Goal: Task Accomplishment & Management: Complete application form

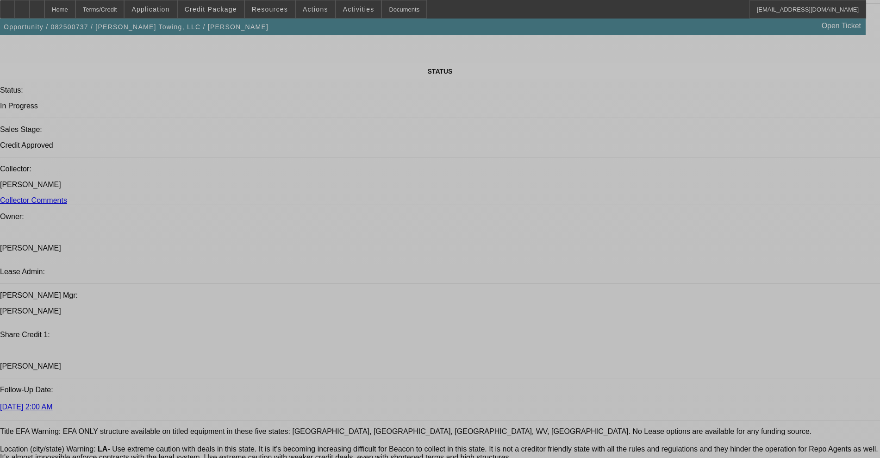
select select "0"
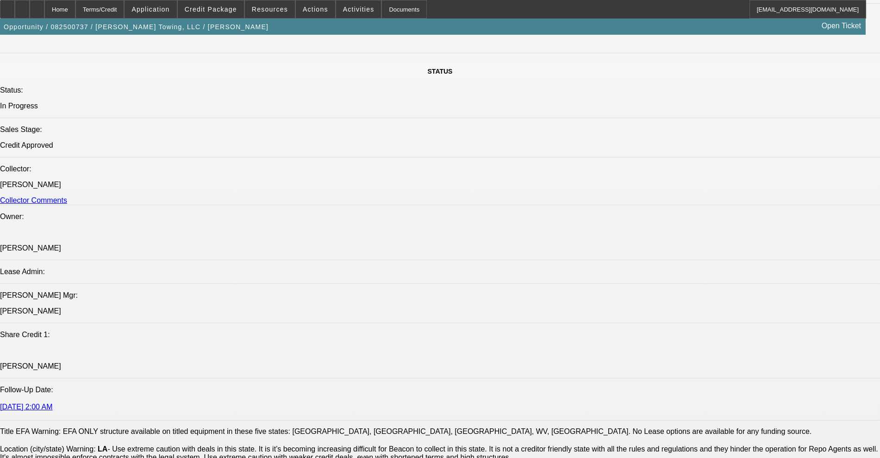
select select "0"
select select "6"
select select "0"
select select "2"
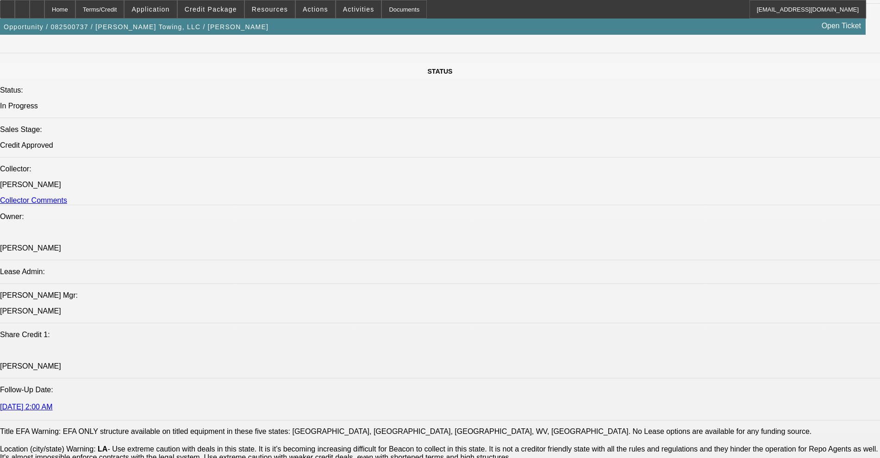
select select "0"
select select "6"
select select "0"
select select "2"
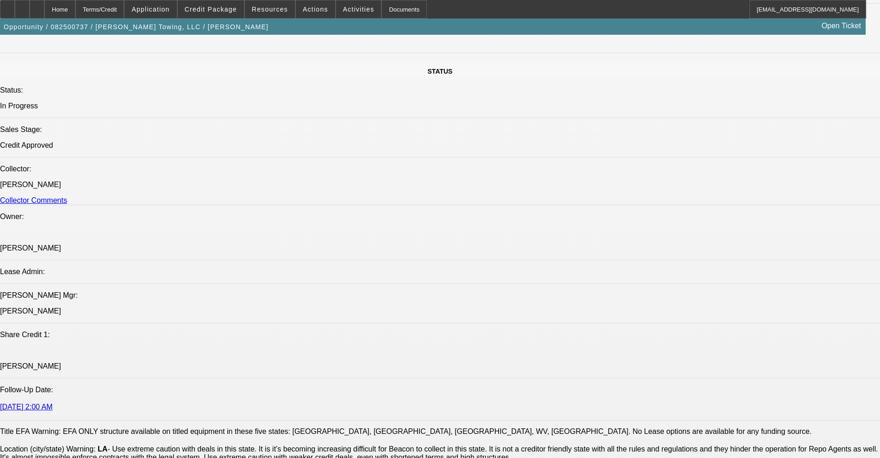
select select "0"
select select "6"
select select "0"
select select "2"
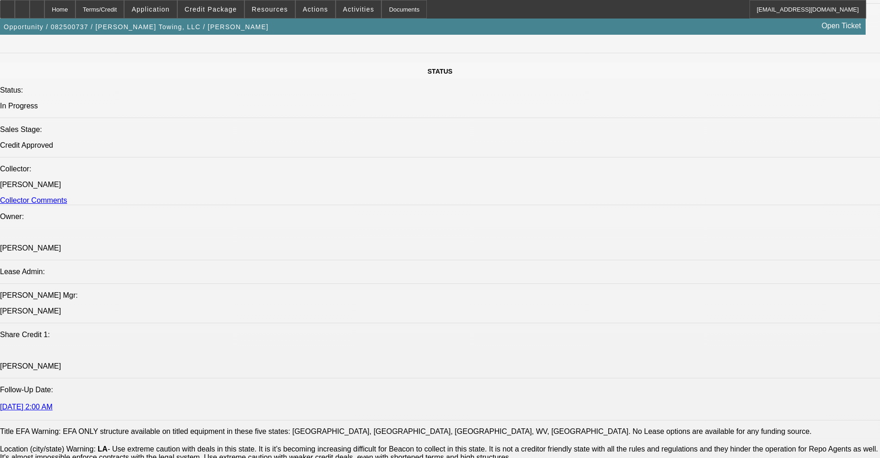
select select "0"
select select "6"
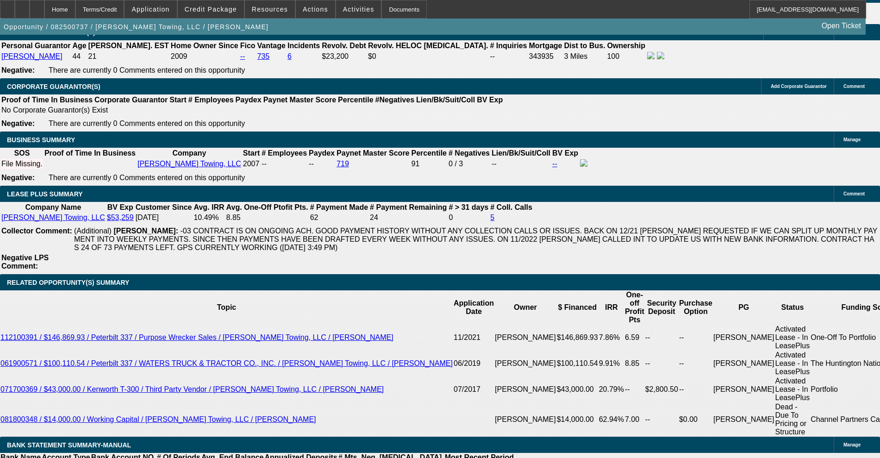
scroll to position [1466, 0]
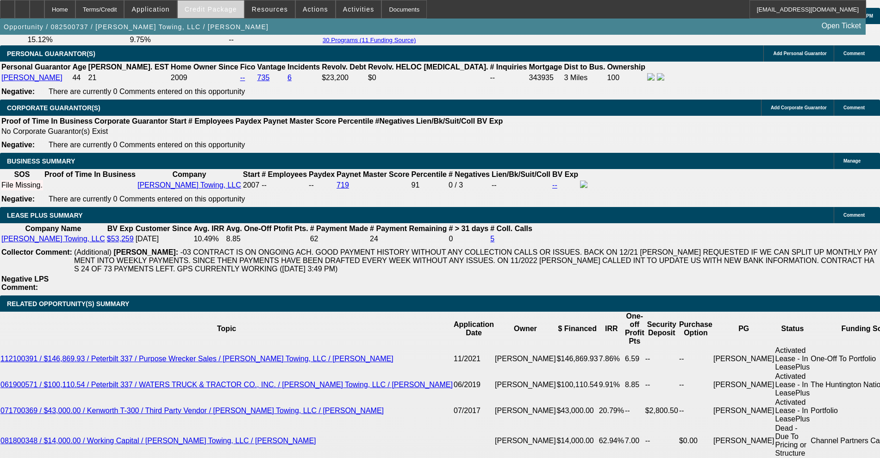
click at [206, 6] on span "Credit Package" at bounding box center [211, 9] width 52 height 7
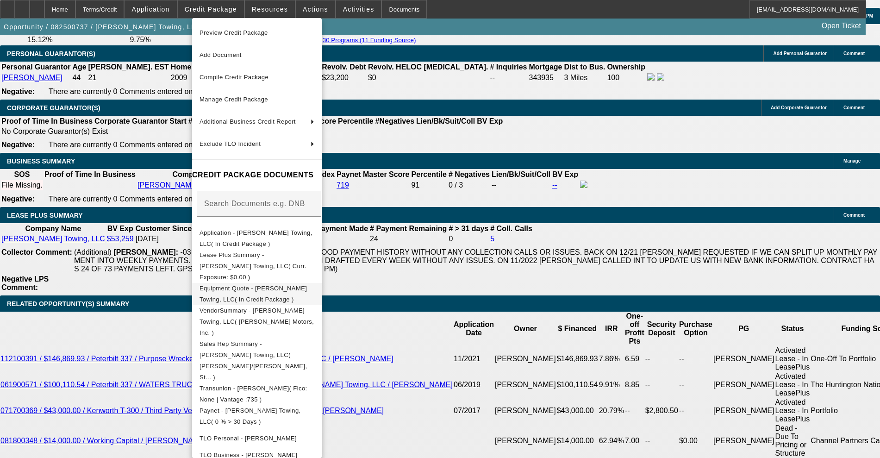
click at [271, 285] on span "Equipment Quote - Aaron Campeaux Towing, LLC( In Credit Package )" at bounding box center [252, 294] width 107 height 18
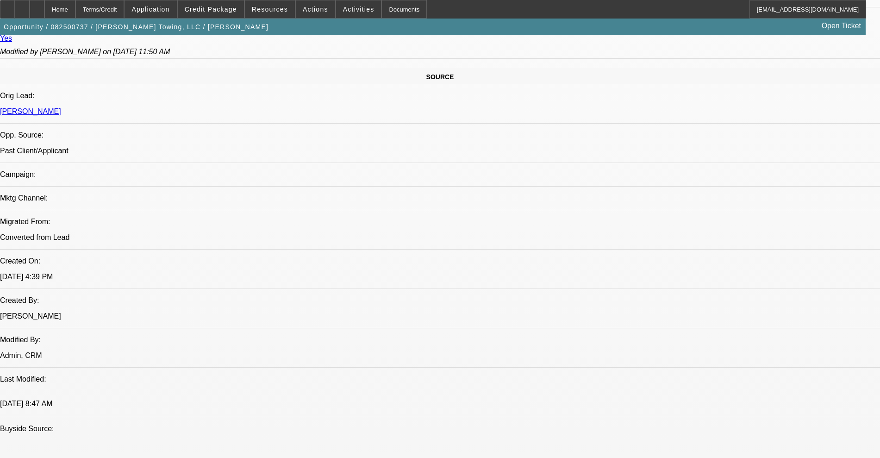
scroll to position [425, 0]
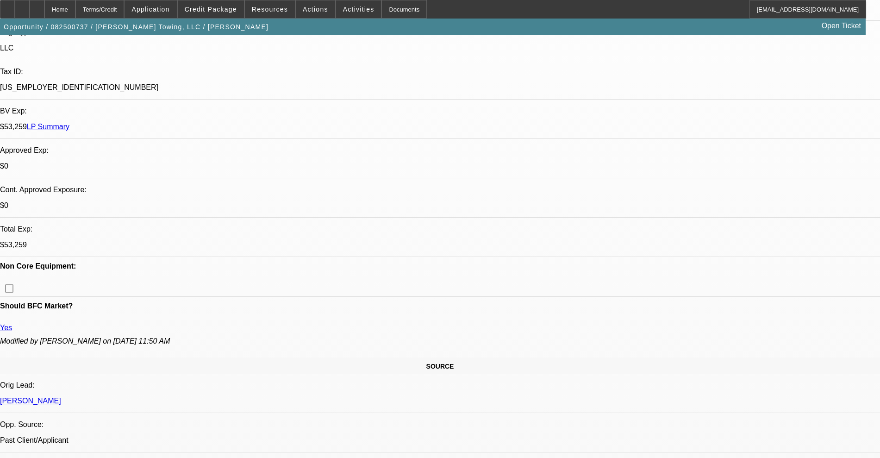
scroll to position [0, 0]
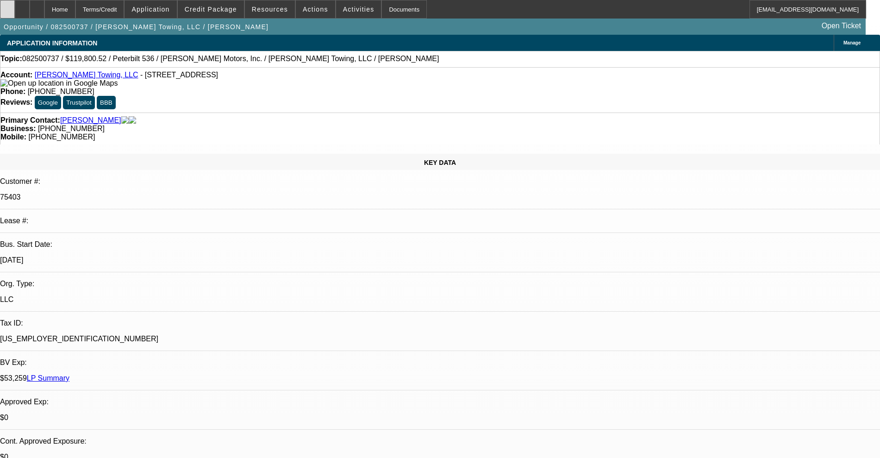
click at [15, 13] on div at bounding box center [7, 9] width 15 height 19
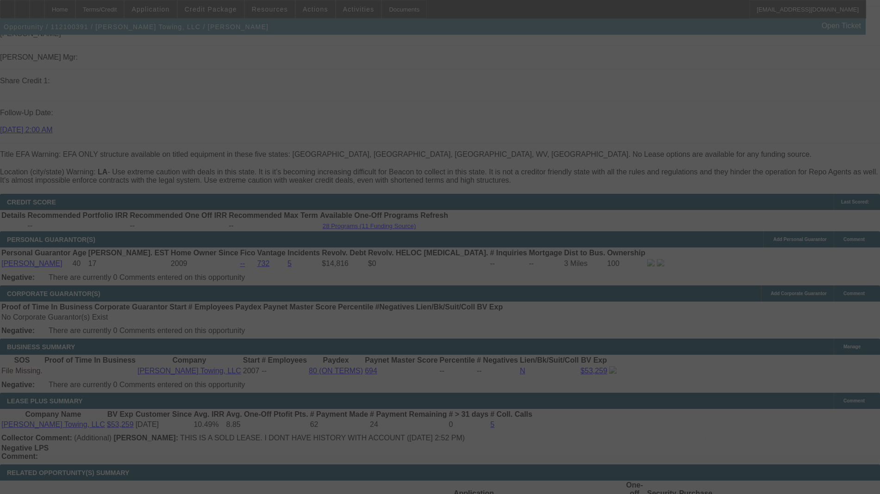
scroll to position [1364, 0]
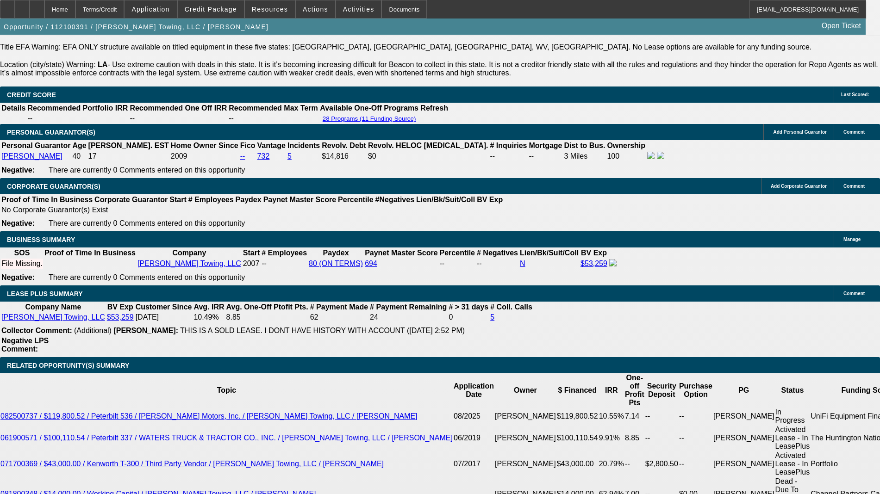
select select "0"
select select "2"
select select "0"
select select "6"
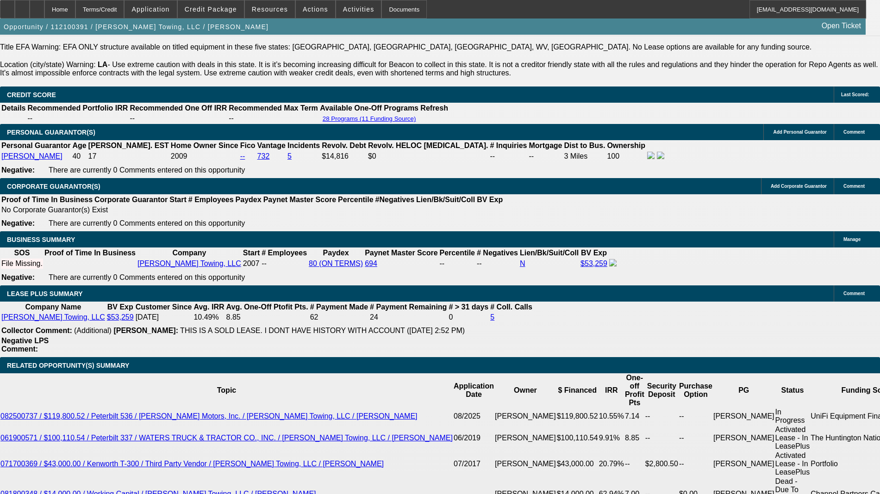
select select "0"
select select "6"
select select "0"
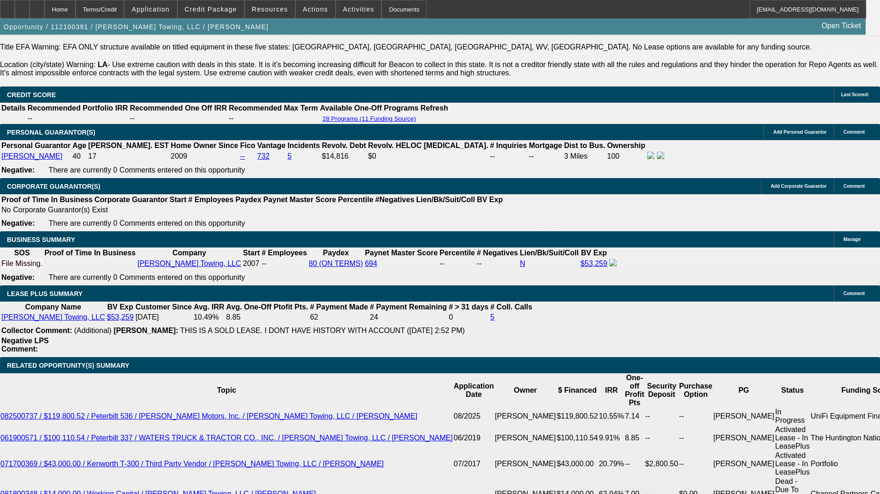
select select "0"
select select "6"
select select "0"
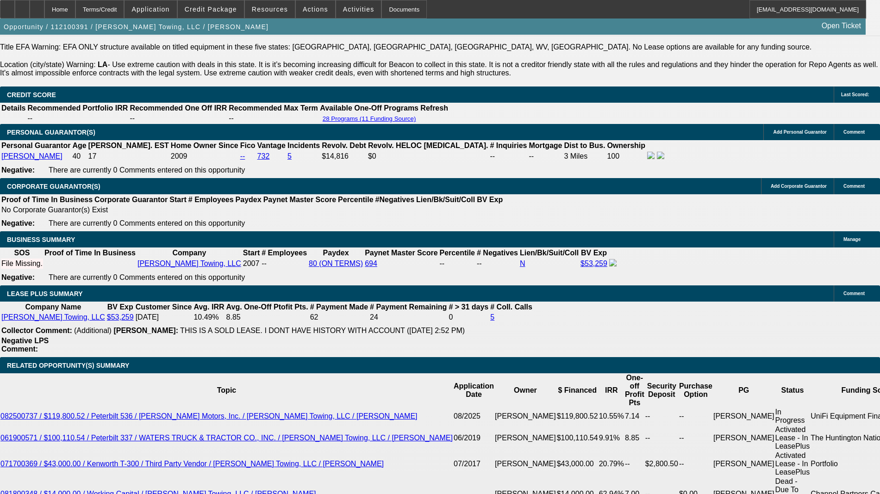
select select "0"
select select "6"
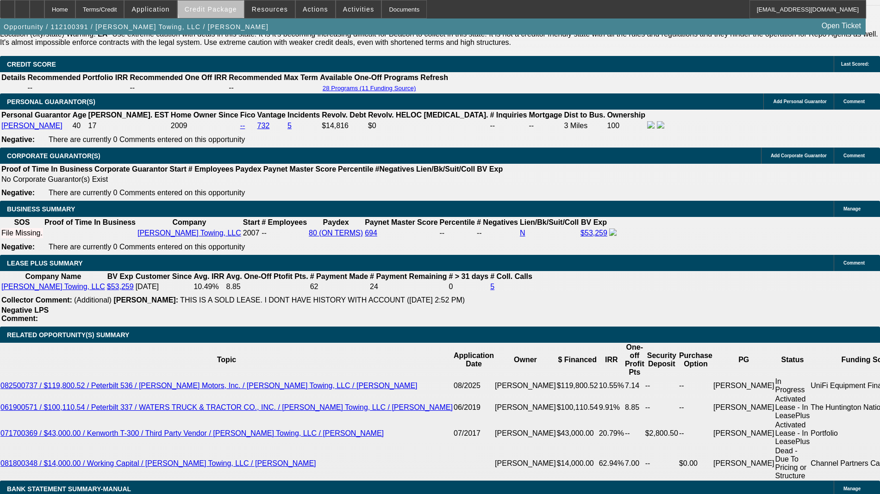
click at [235, 3] on span at bounding box center [211, 9] width 66 height 22
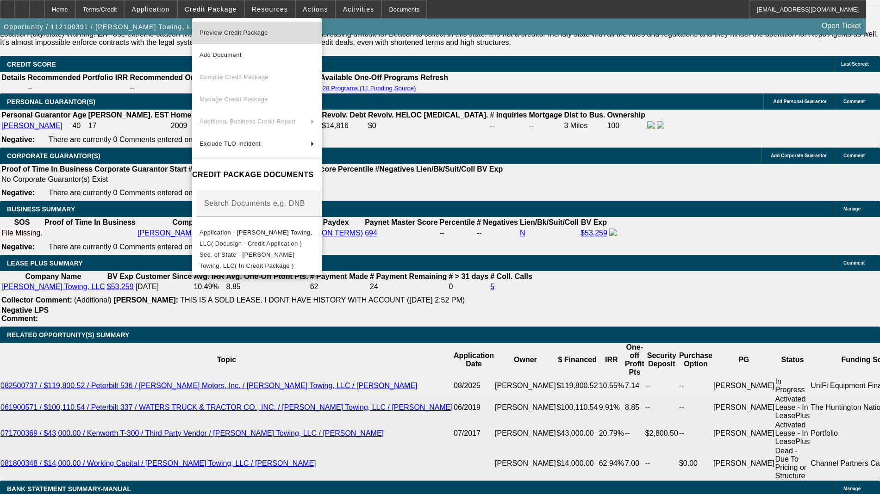
click at [222, 33] on span "Preview Credit Package" at bounding box center [233, 32] width 68 height 7
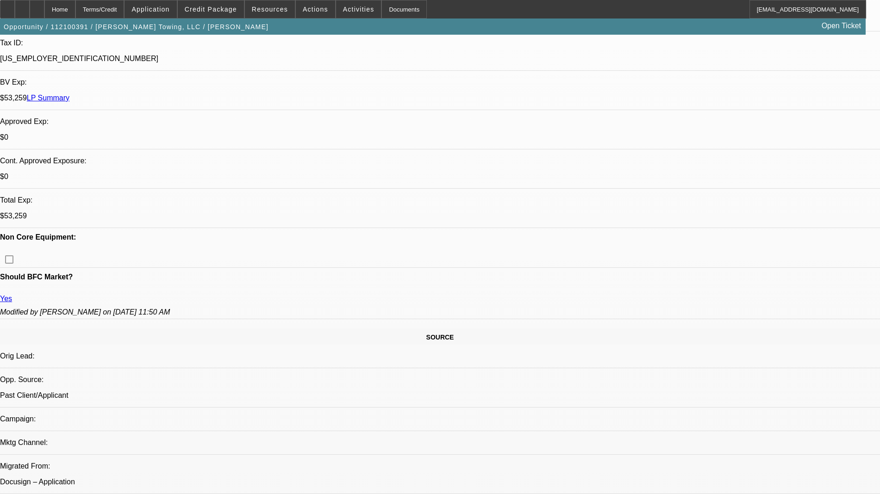
scroll to position [0, 0]
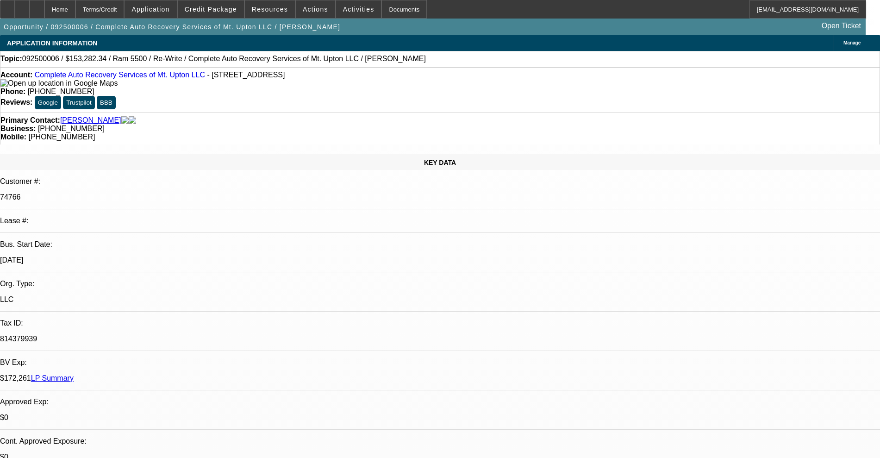
select select "0"
select select "2"
select select "0"
select select "6"
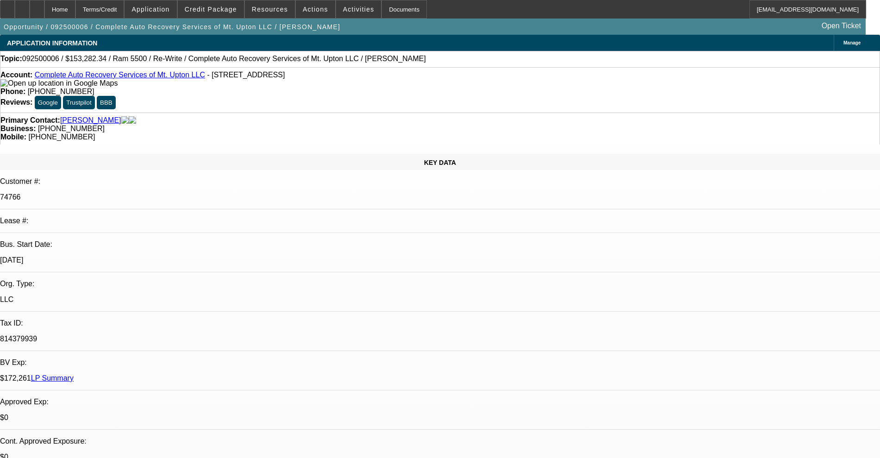
select select "0"
select select "2"
select select "0"
select select "6"
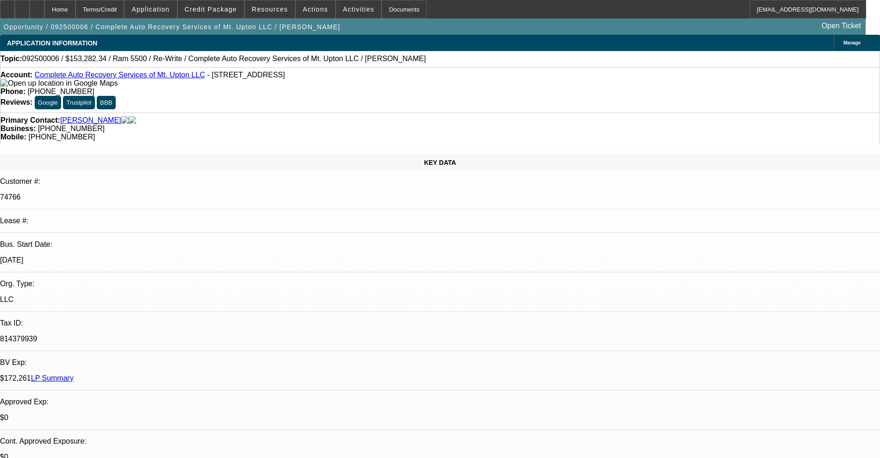
select select "0"
select select "2"
select select "0"
select select "6"
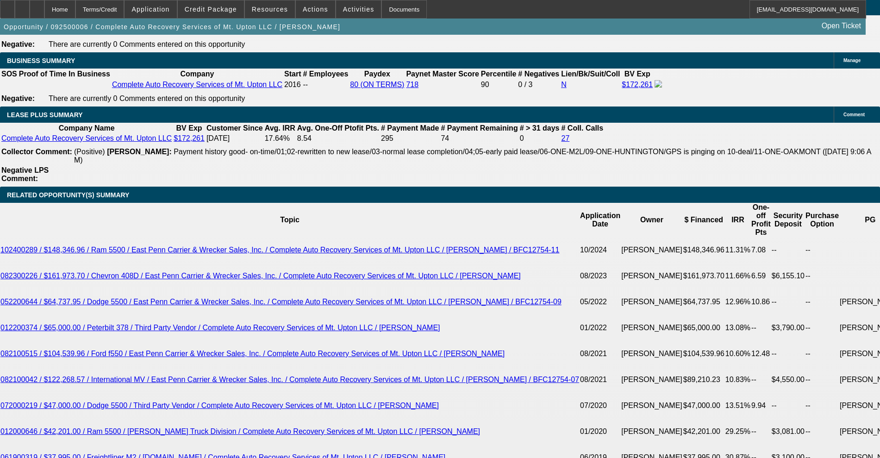
scroll to position [1504, 0]
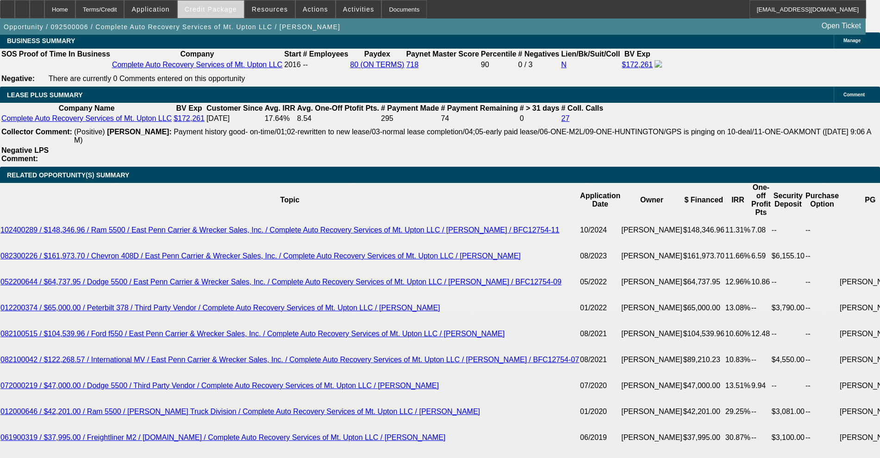
click at [210, 7] on span "Credit Package" at bounding box center [211, 9] width 52 height 7
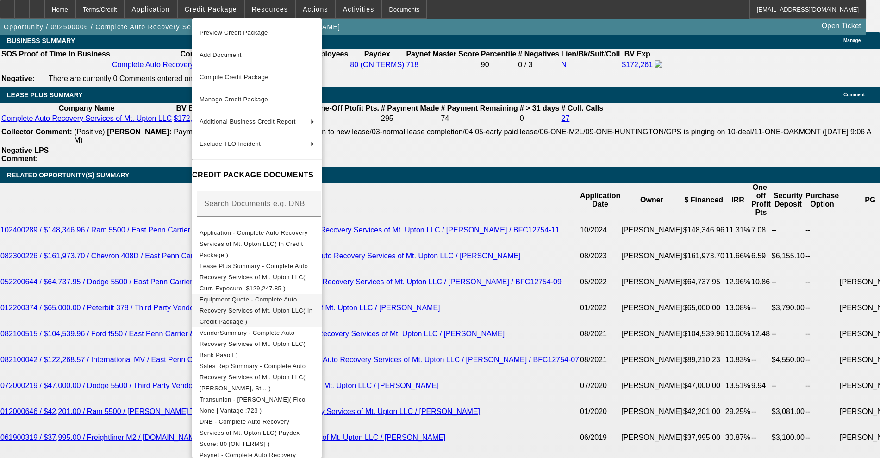
click at [254, 295] on span "Equipment Quote - Complete Auto Recovery Services of Mt. Upton LLC( In Credit P…" at bounding box center [256, 310] width 115 height 33
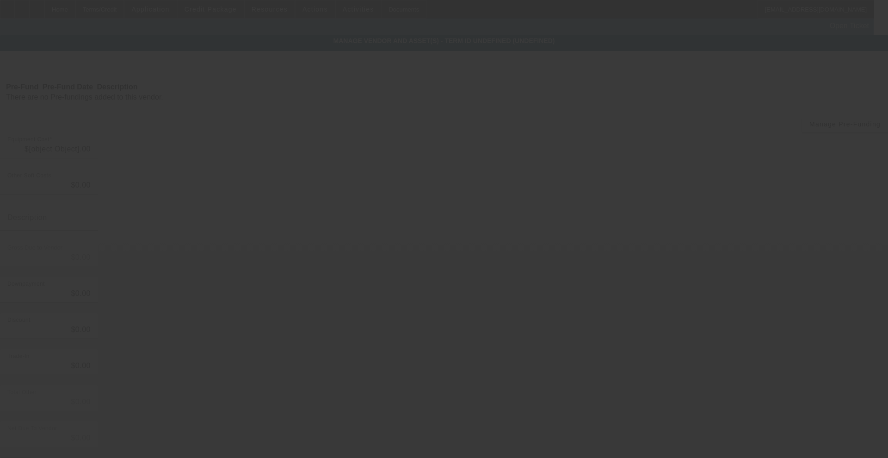
type input "$153,282.34"
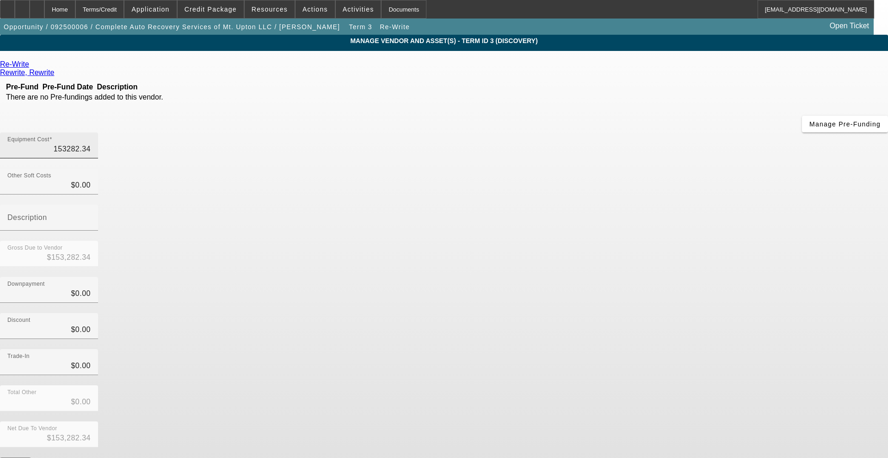
click at [91, 143] on input "153282.34" at bounding box center [48, 148] width 83 height 11
type input "13282.34"
type input "$13,282.34"
type input "183282.34"
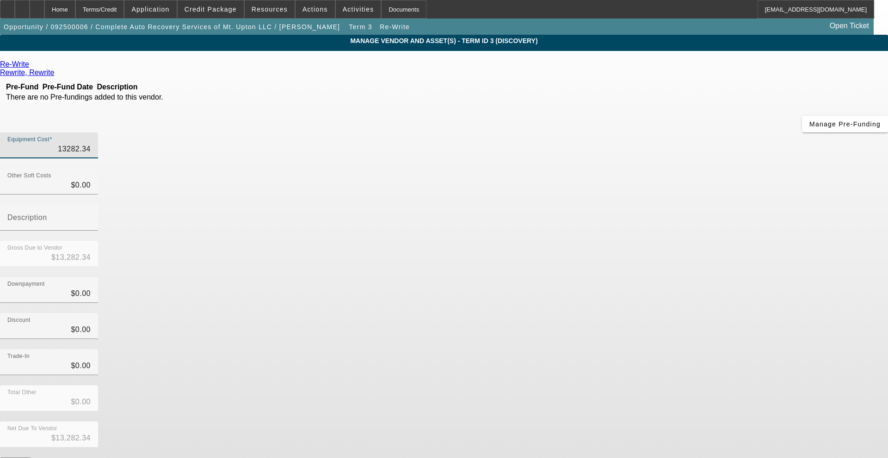
type input "$183,282.34"
click at [652, 277] on div "Downpayment $0.00" at bounding box center [444, 295] width 888 height 36
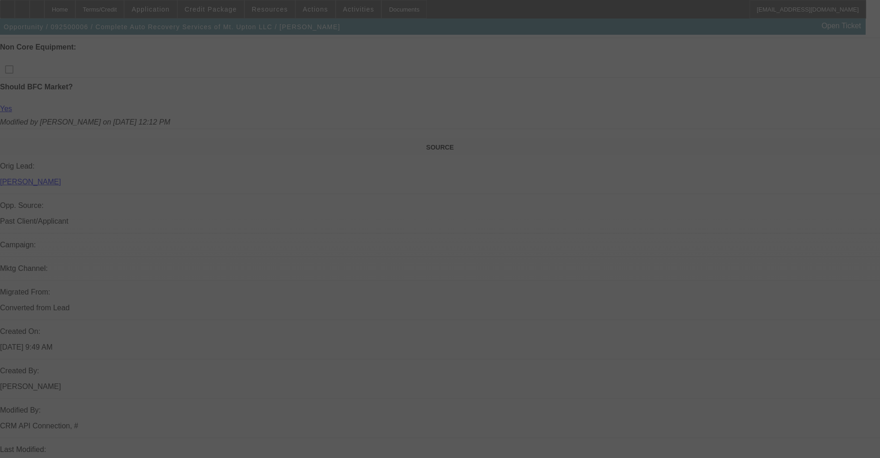
select select "0"
select select "2"
select select "0"
select select "6"
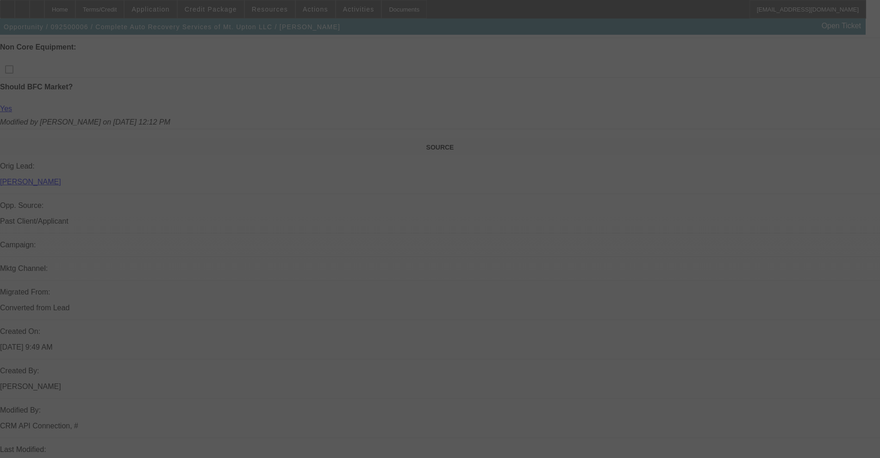
select select "0"
select select "2"
select select "0"
select select "6"
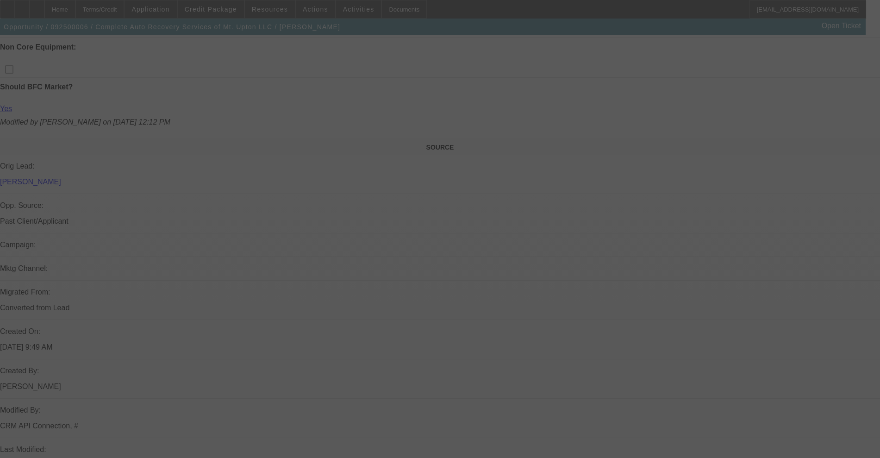
select select "0"
select select "2"
select select "0"
select select "6"
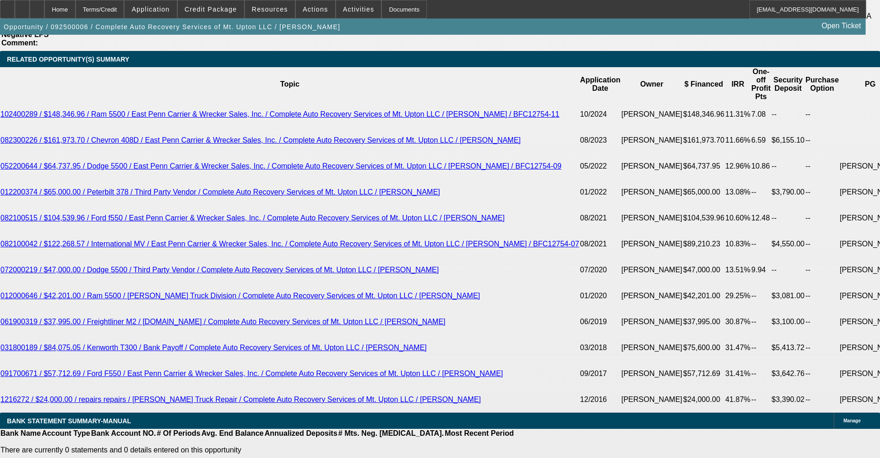
scroll to position [1633, 0]
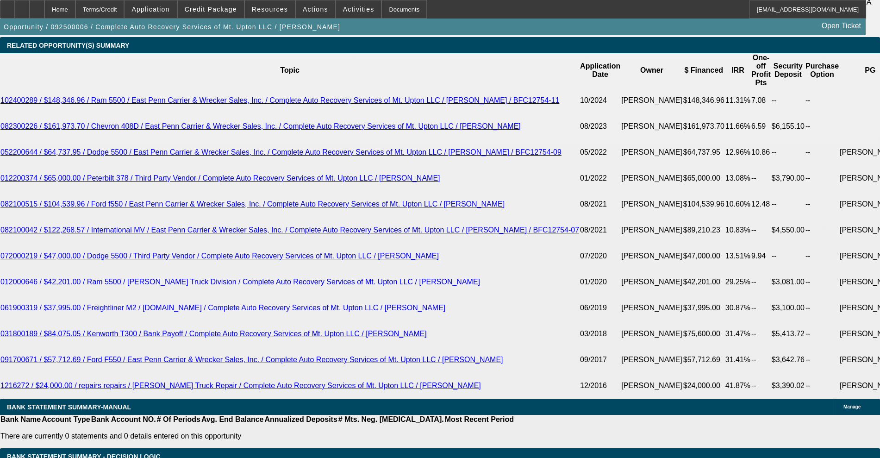
drag, startPoint x: 130, startPoint y: 304, endPoint x: 242, endPoint y: 296, distance: 113.2
type input "47"
type input "UNKNOWN"
type input "4720"
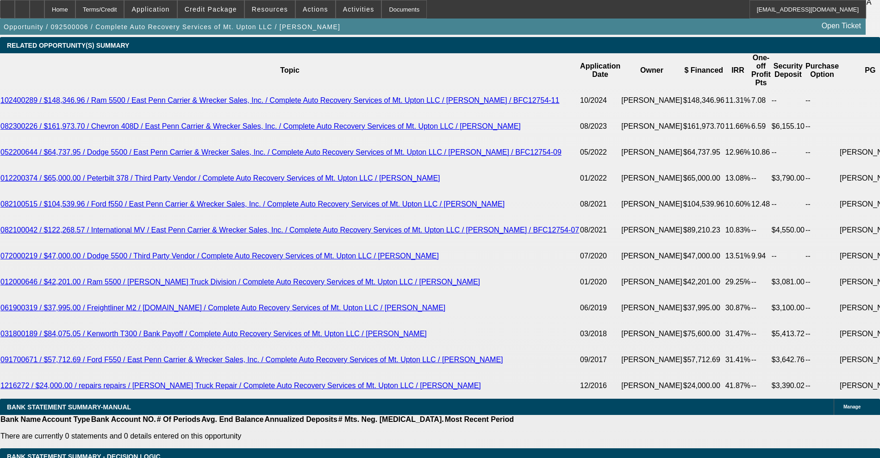
type input "12.5"
type input "$4,720.00"
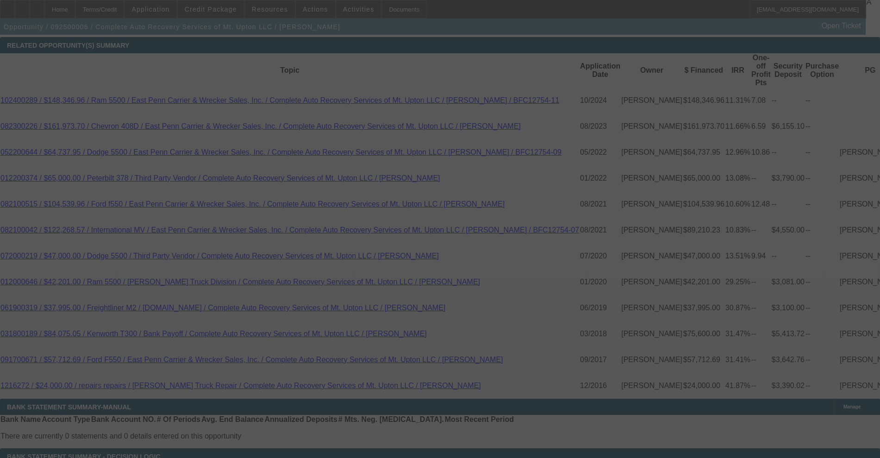
select select "0"
select select "2"
select select "0"
select select "6"
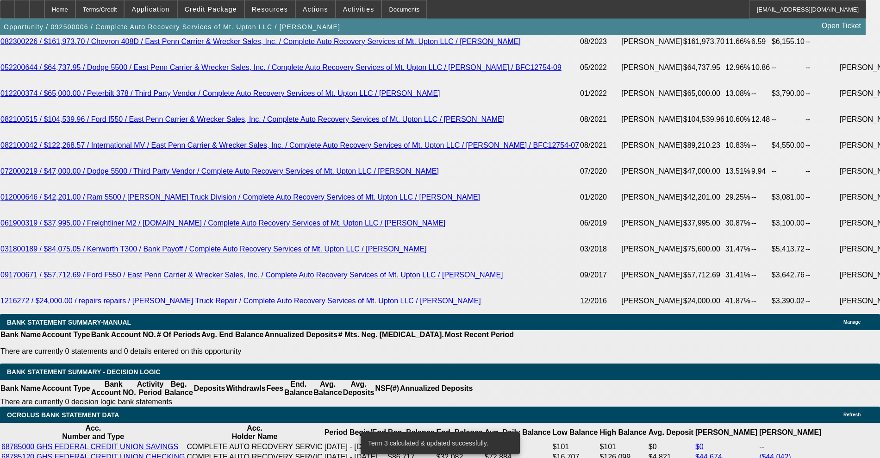
scroll to position [1691, 0]
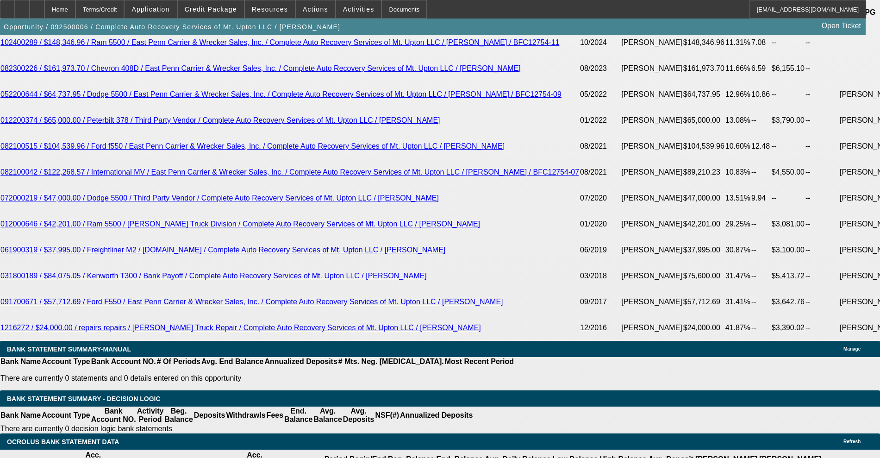
type input "0"
drag, startPoint x: 142, startPoint y: 261, endPoint x: 189, endPoint y: 260, distance: 47.2
type input "UNKNOWN"
type input "$10,392.00"
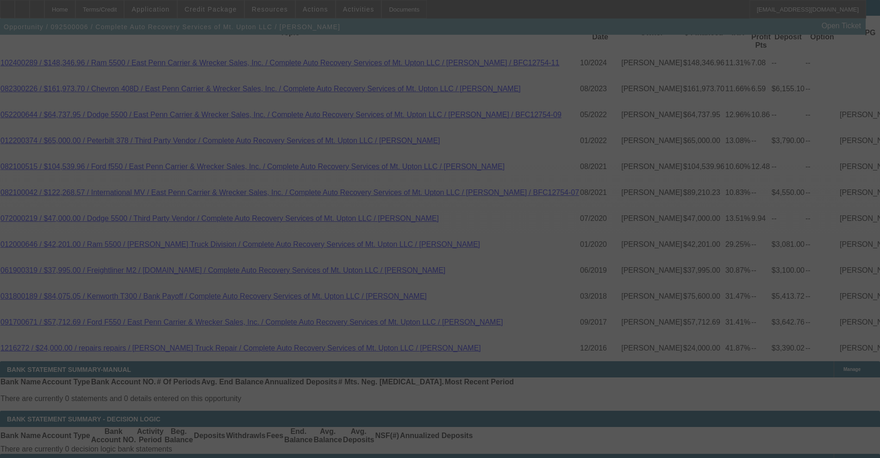
scroll to position [1691, 0]
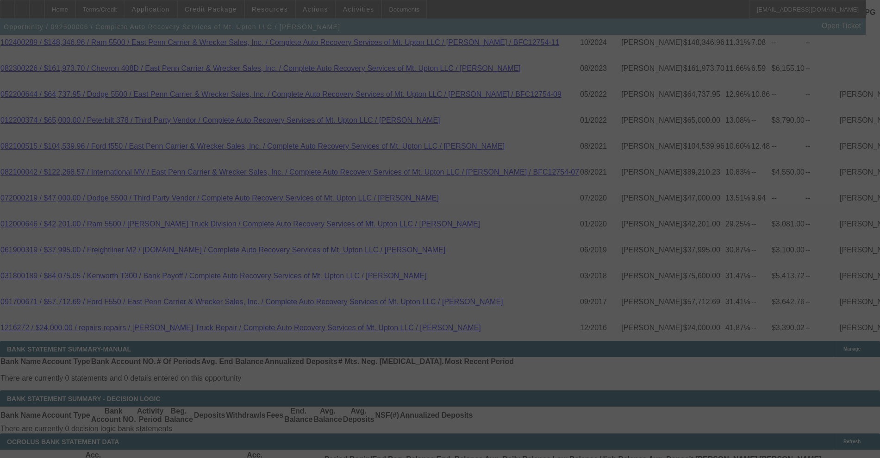
select select "0"
select select "2"
select select "0"
select select "6"
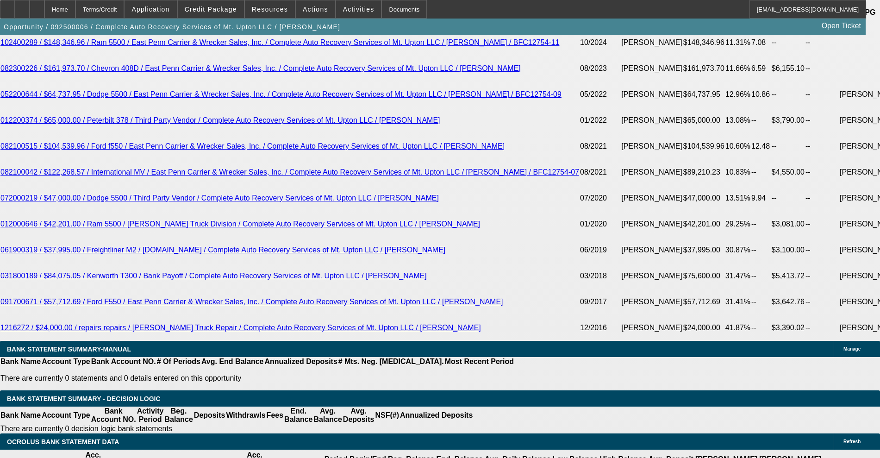
drag, startPoint x: 194, startPoint y: 247, endPoint x: 222, endPoint y: 248, distance: 27.3
type input "1"
type input "UNKNOWN"
type input "10."
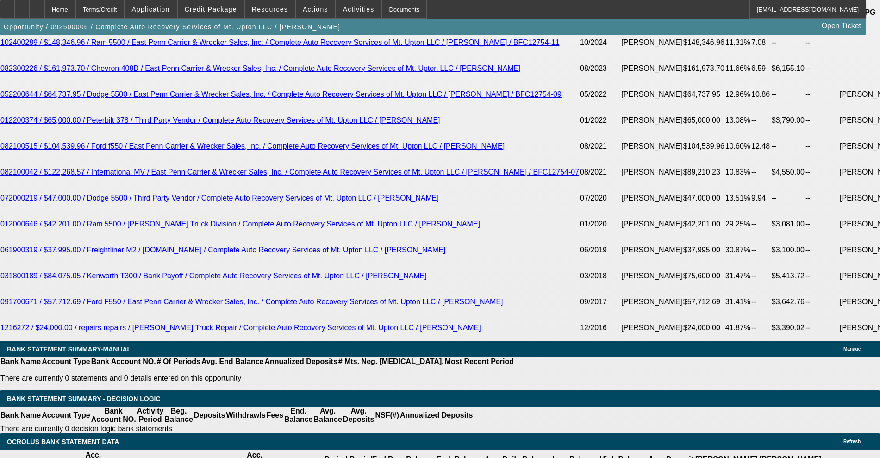
type input "$4,497.24"
type input "10.5"
type input "$4,541.55"
type input "10.5"
drag, startPoint x: 131, startPoint y: 247, endPoint x: 165, endPoint y: 245, distance: 33.8
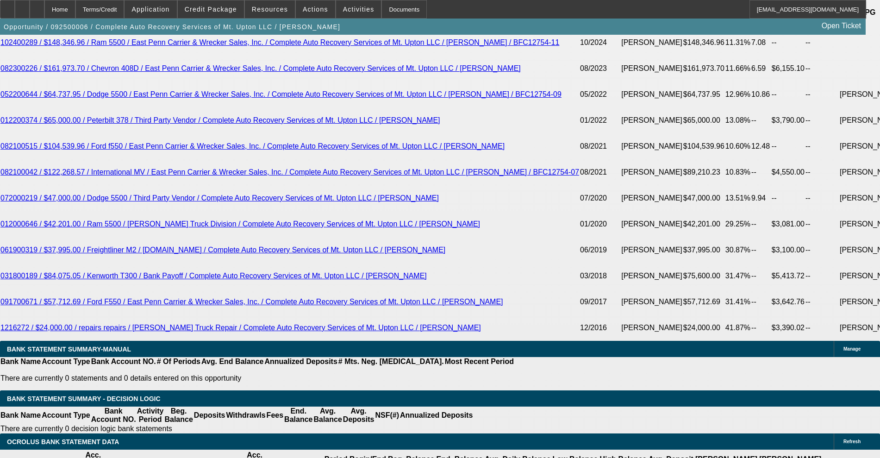
type input "535"
type input "53505"
type input "350.3"
type input "5350"
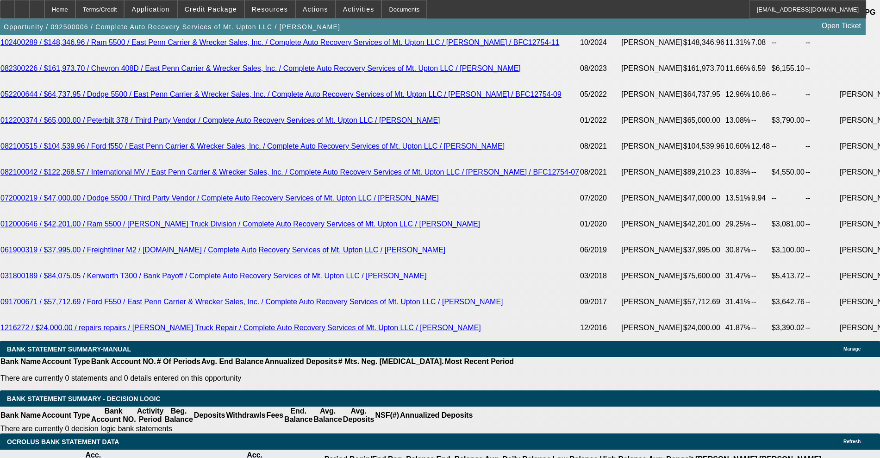
type input "19.2"
type input "53"
type input "5"
type input "4350"
type input "8.3"
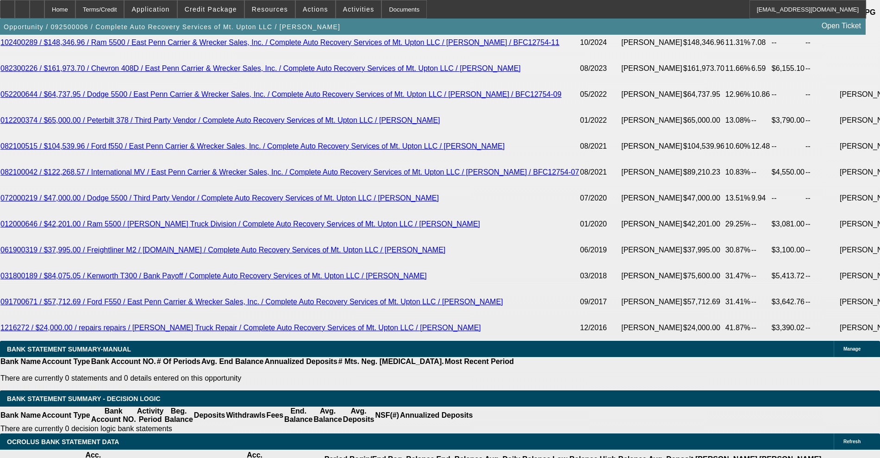
type input "$4,350.00"
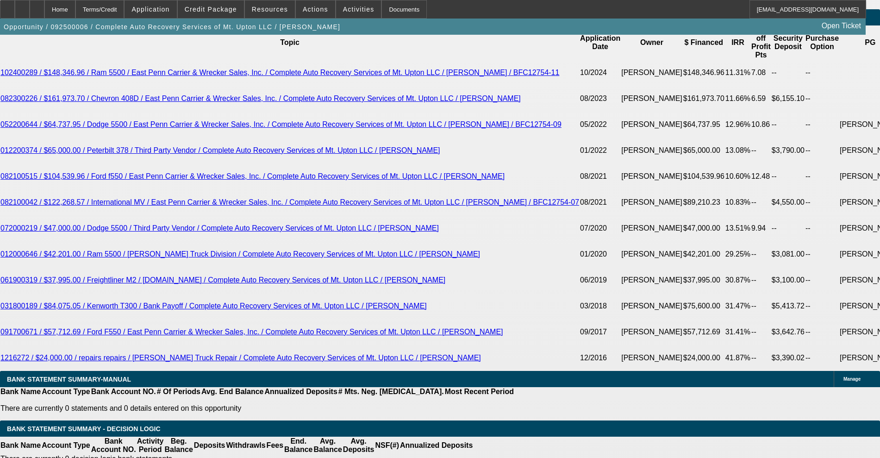
scroll to position [1633, 0]
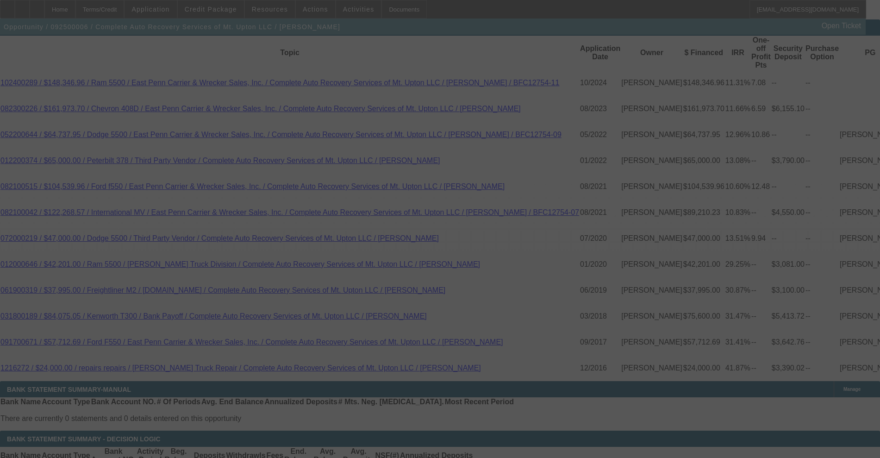
scroll to position [1691, 0]
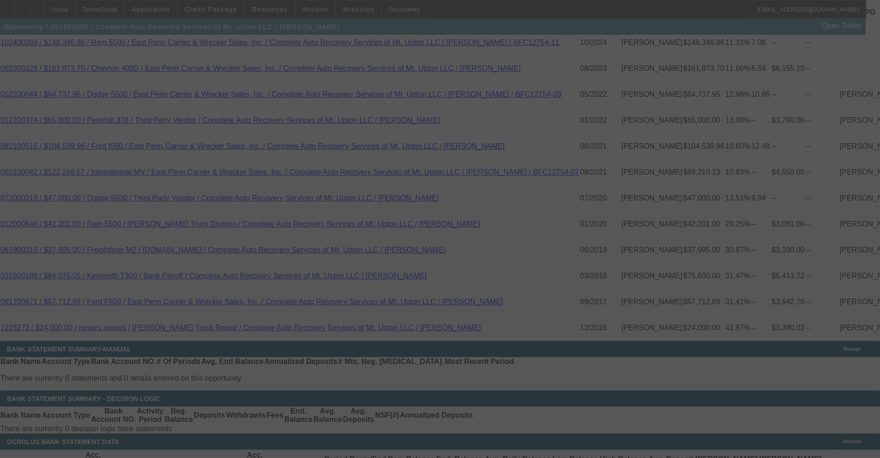
select select "0"
select select "2"
select select "0"
select select "6"
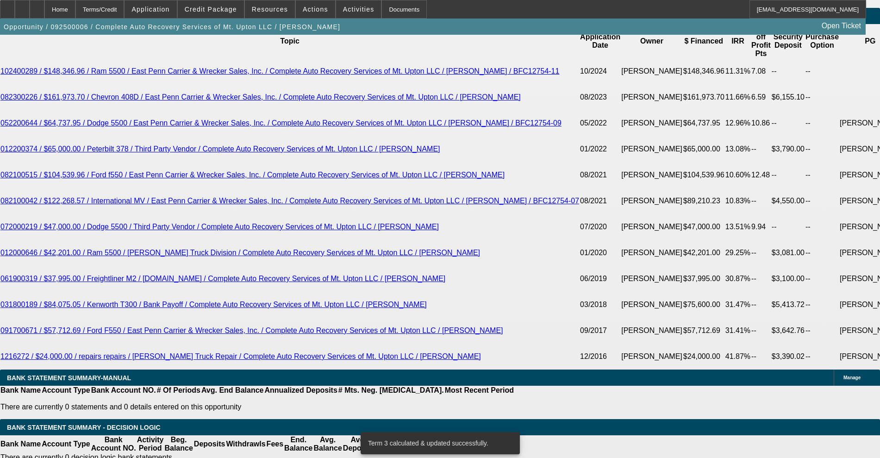
scroll to position [1633, 0]
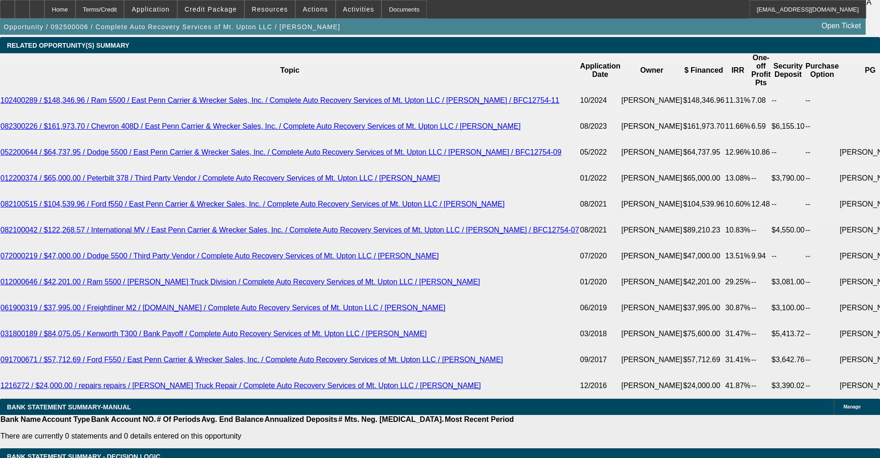
type input "5"
type input "UNKNOWN"
type input "55"
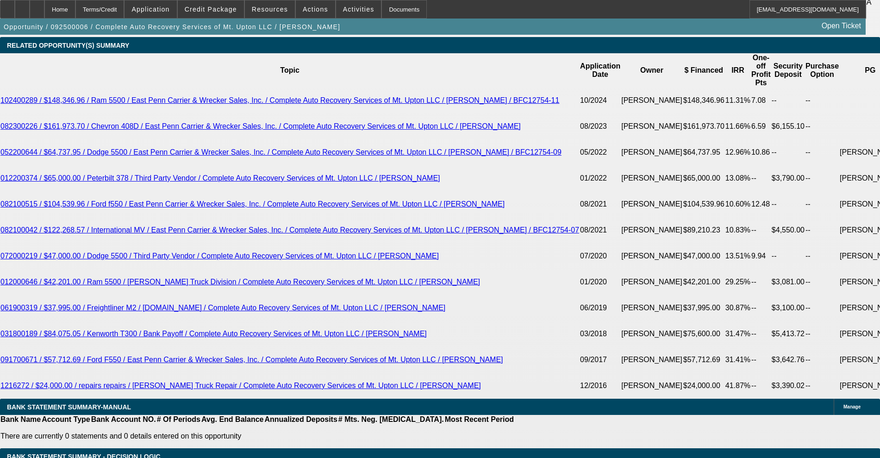
type input "$4,019.21"
type input "55"
drag, startPoint x: 141, startPoint y: 306, endPoint x: 224, endPoint y: 295, distance: 83.6
type input "43"
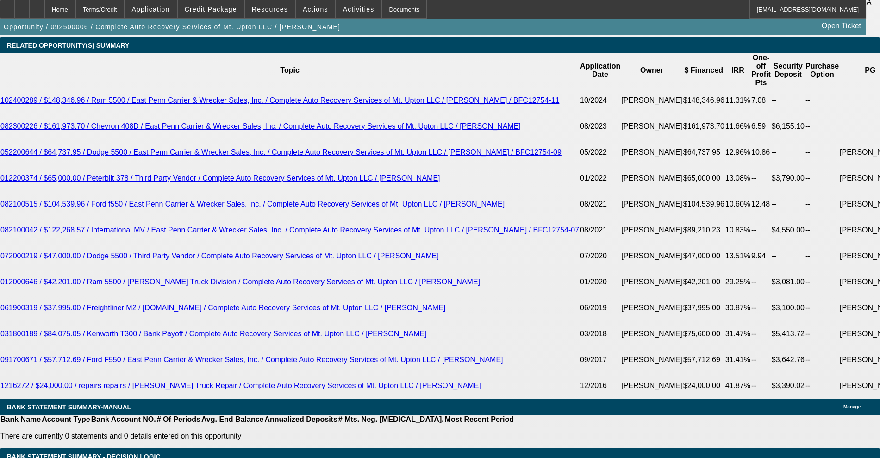
type input "4350"
type input "12"
type input "$4,350.00"
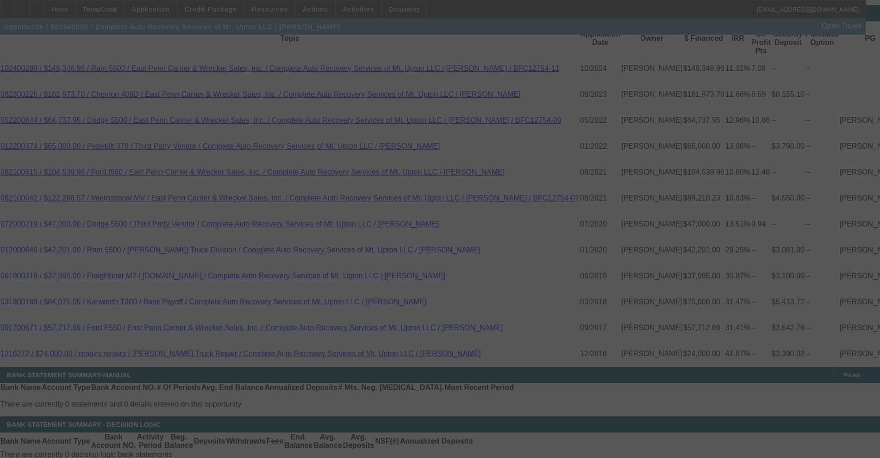
scroll to position [1691, 0]
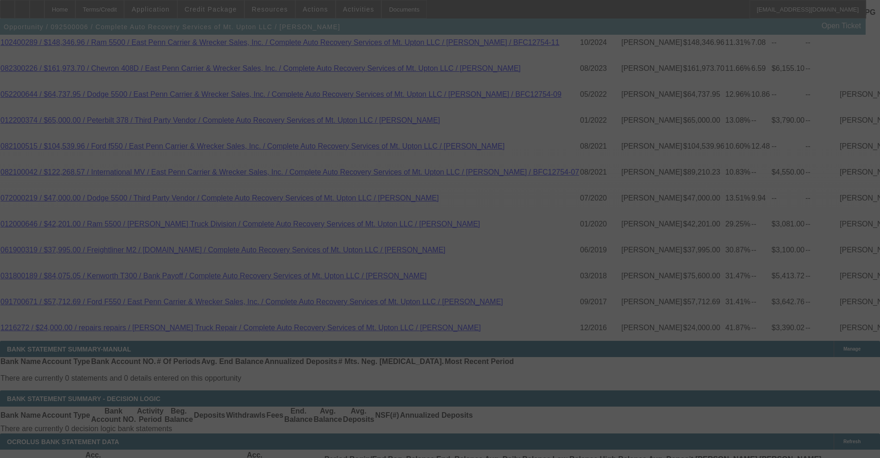
select select "0"
select select "2"
select select "0"
select select "6"
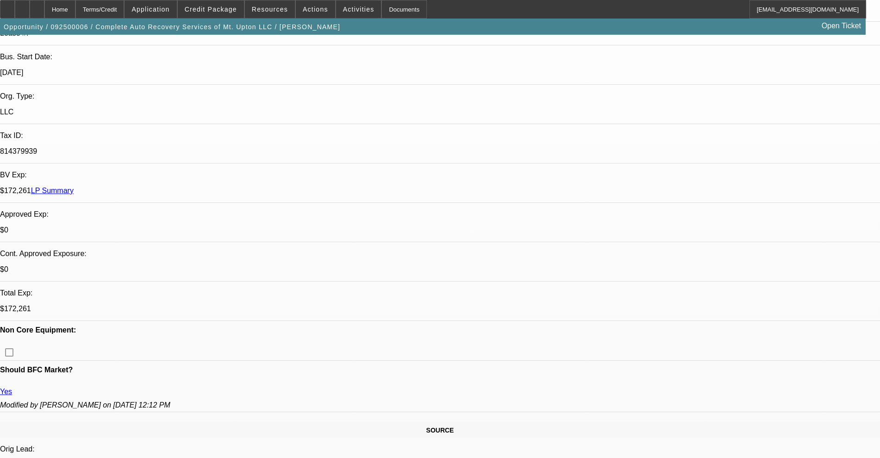
scroll to position [0, 0]
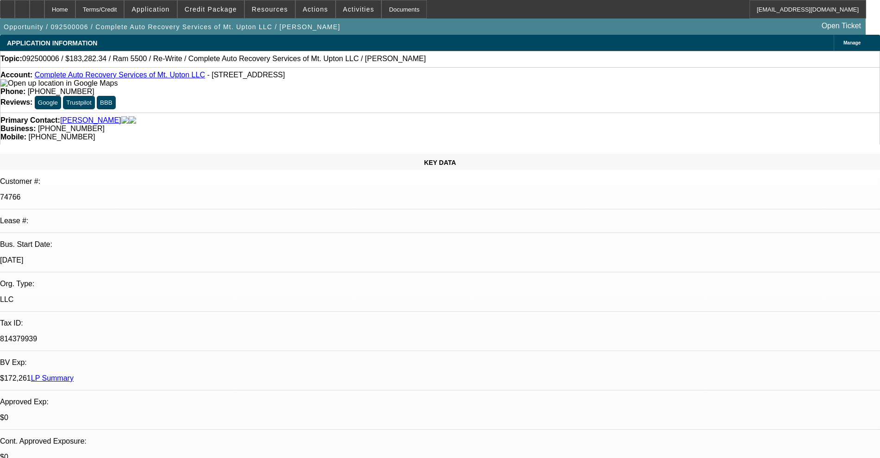
click at [105, 79] on link "Complete Auto Recovery Services of Mt. Upton LLC" at bounding box center [120, 75] width 170 height 8
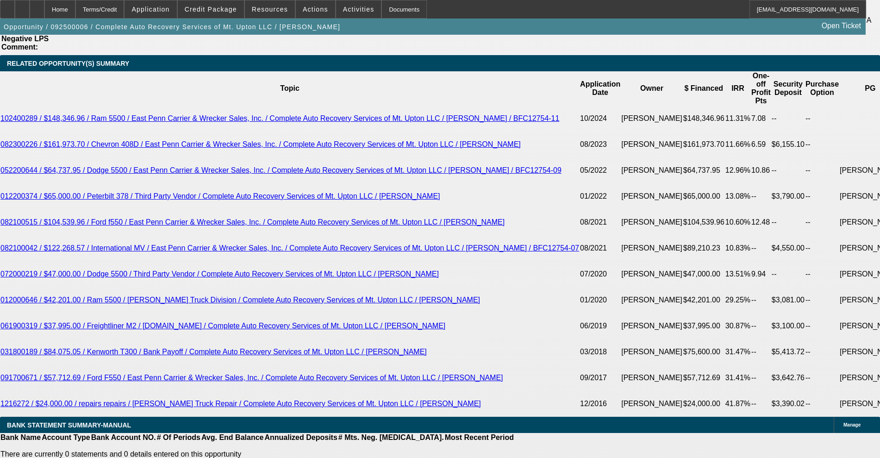
scroll to position [1620, 0]
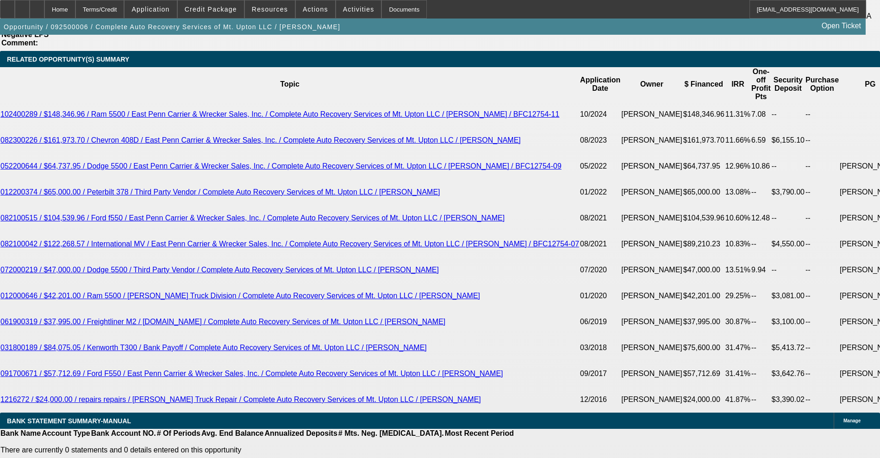
type input "10392"
drag, startPoint x: 135, startPoint y: 329, endPoint x: 208, endPoint y: 330, distance: 73.6
type input "UNKNOWN"
type input "$0.00"
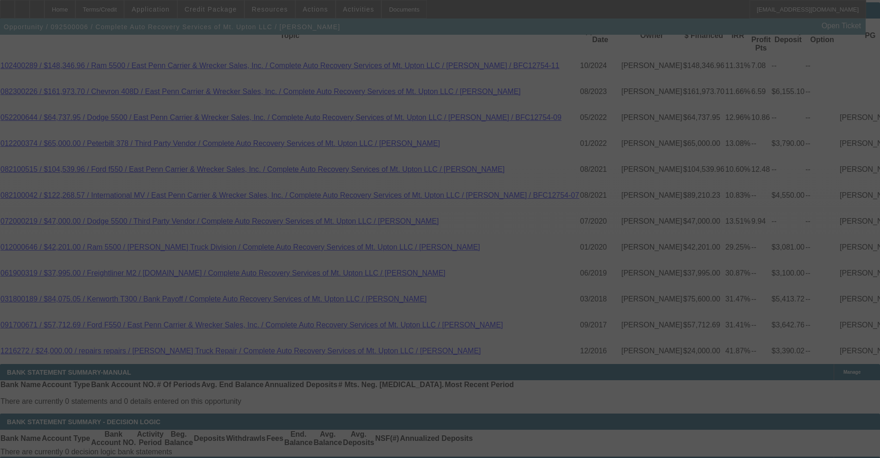
scroll to position [1735, 0]
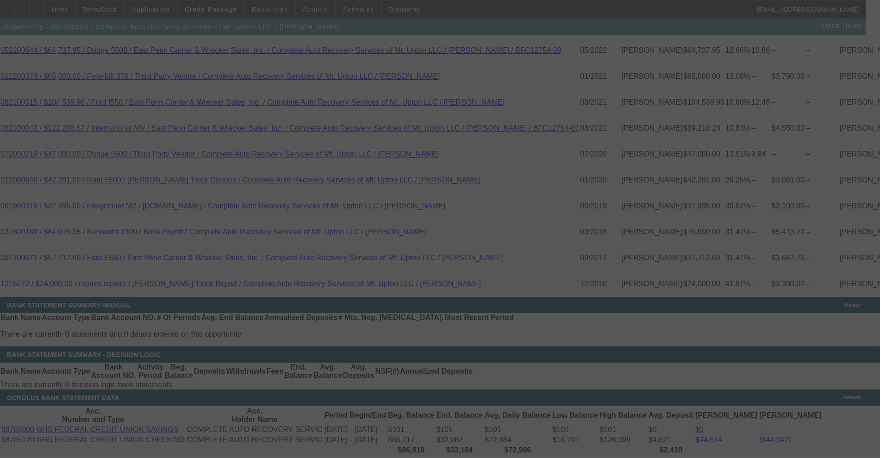
select select "0"
select select "2"
select select "0"
select select "6"
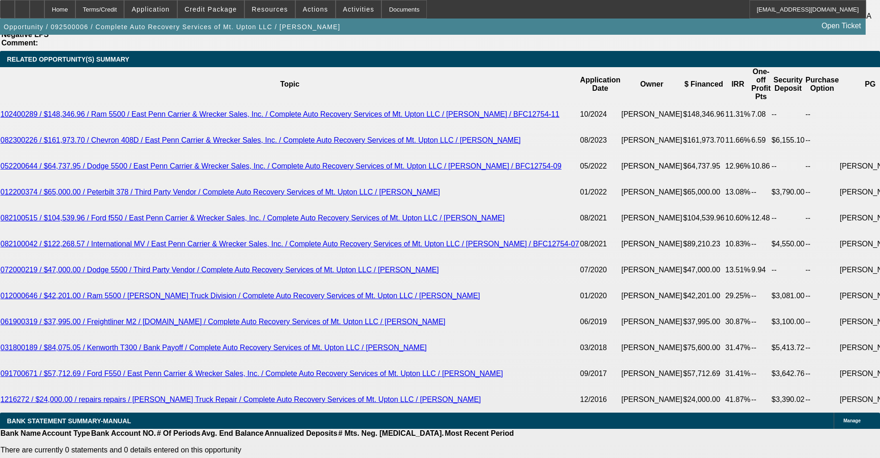
scroll to position [1562, 0]
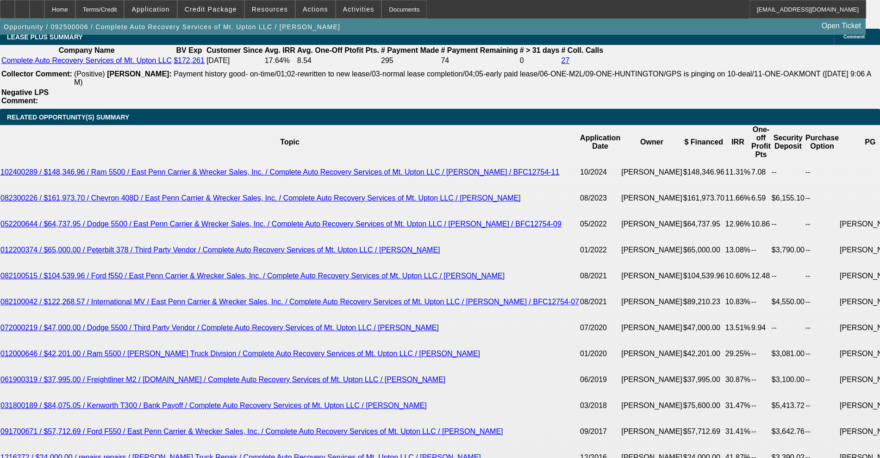
type input "UNKNOWN"
type input "60"
type input "$4,078.40"
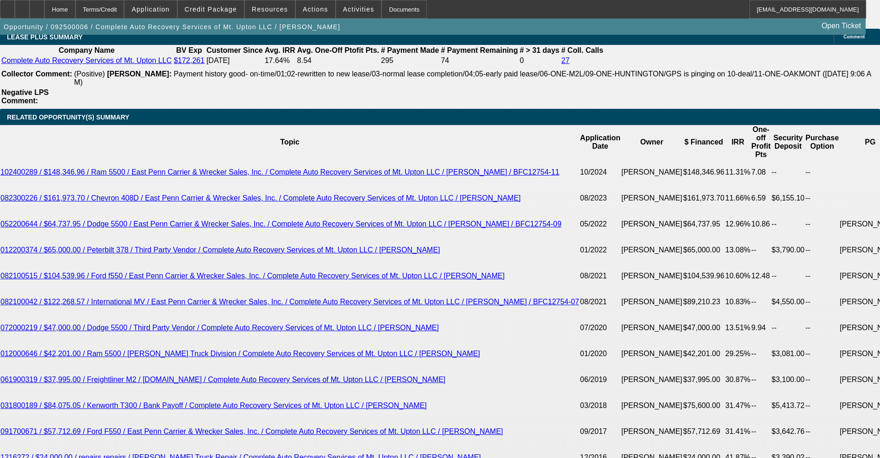
type input "60"
drag, startPoint x: 137, startPoint y: 376, endPoint x: 209, endPoint y: 382, distance: 72.5
type input "38"
type input "3850"
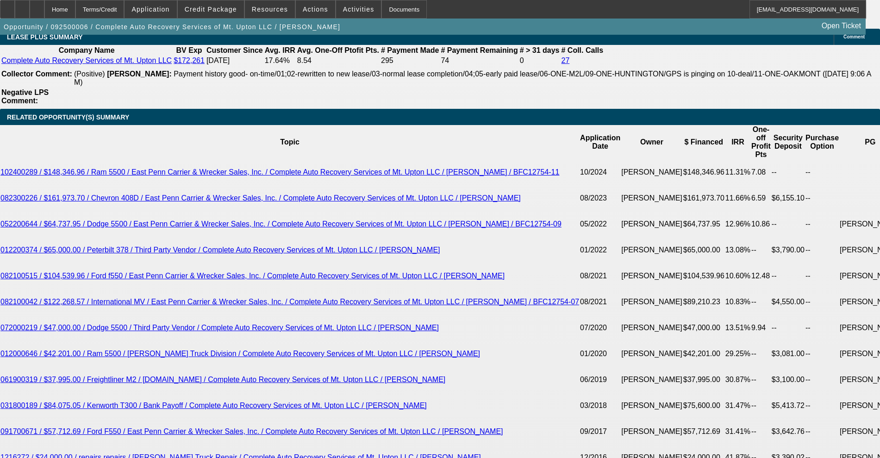
type input "9.5"
type input "$3,850.00"
type input "12."
type input "$3,132.98"
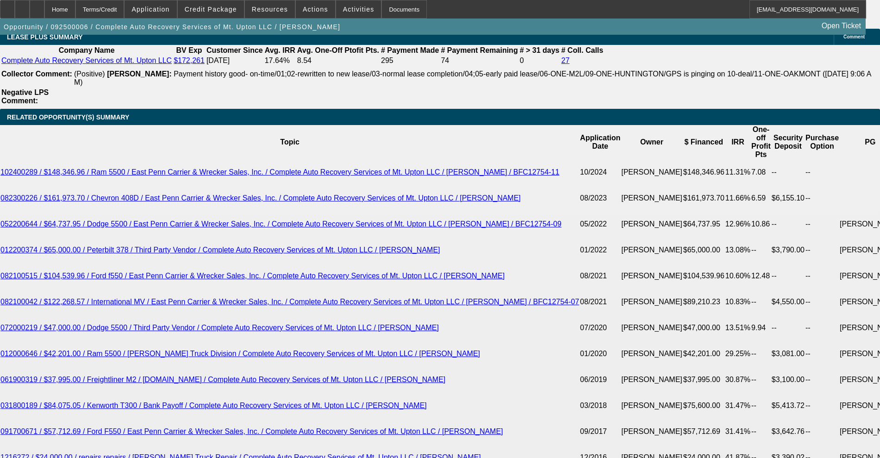
type input "12.5"
type input "$4,123.47"
type input "12.5"
drag, startPoint x: 140, startPoint y: 377, endPoint x: 222, endPoint y: 359, distance: 83.3
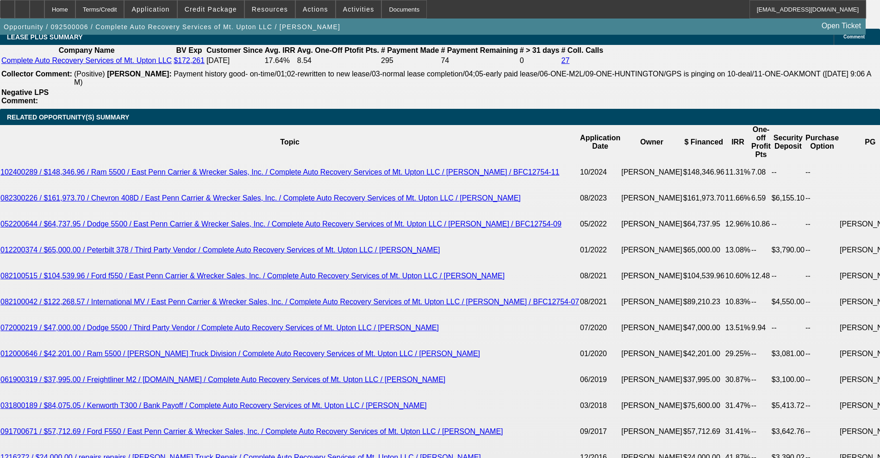
type input "4"
type input "$41.00"
type input "55"
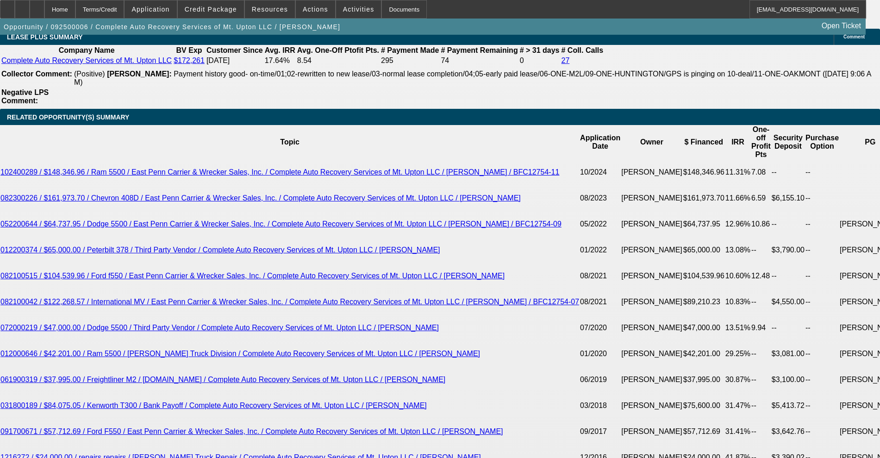
type input "12."
type input "$3,410.75"
type input "12.5"
type input "$4,394.52"
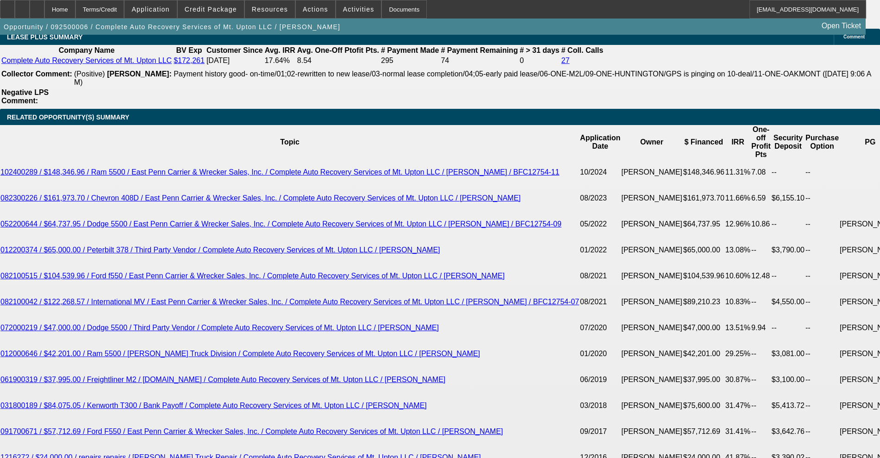
type input "12.5"
drag, startPoint x: 140, startPoint y: 375, endPoint x: 277, endPoint y: 366, distance: 137.3
type input "439"
type input "4395"
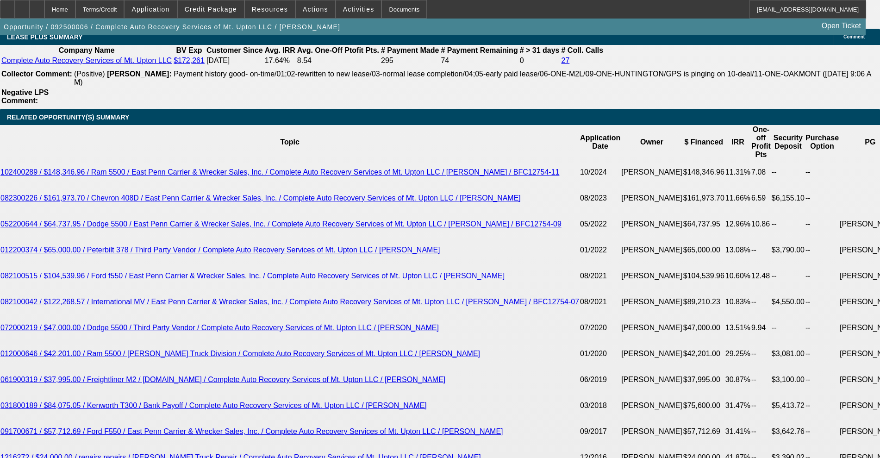
type input "12.5"
type input "$4,395.00"
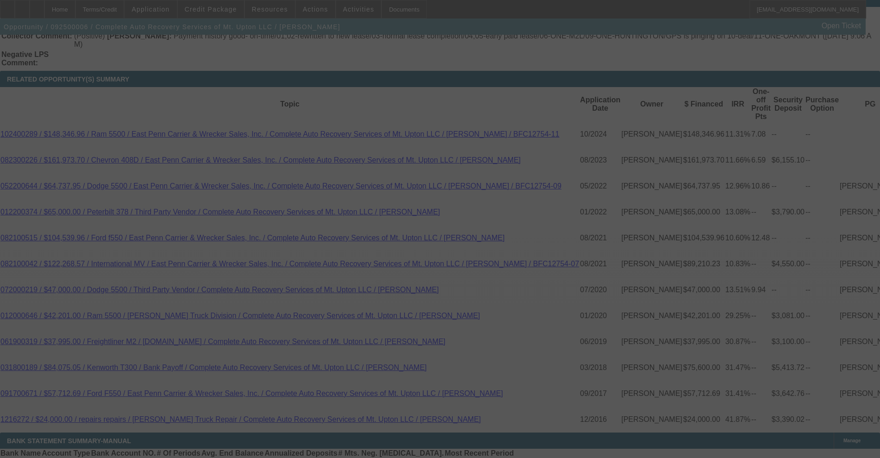
scroll to position [1620, 0]
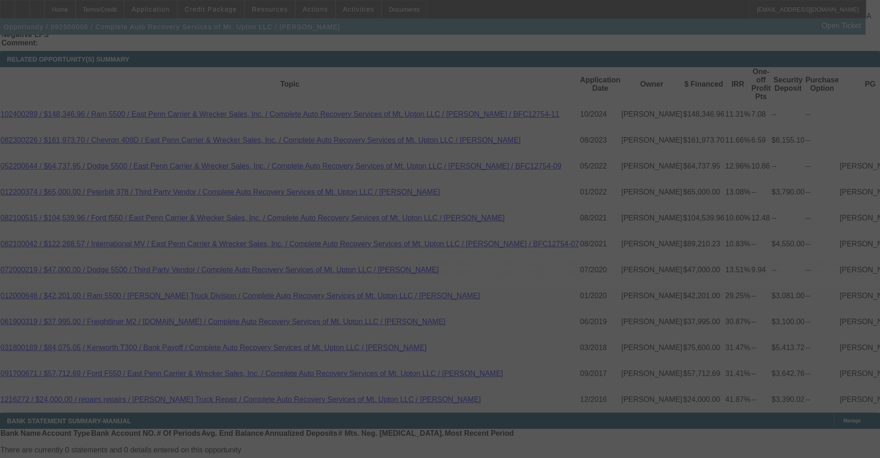
select select "0"
select select "2"
select select "0"
select select "6"
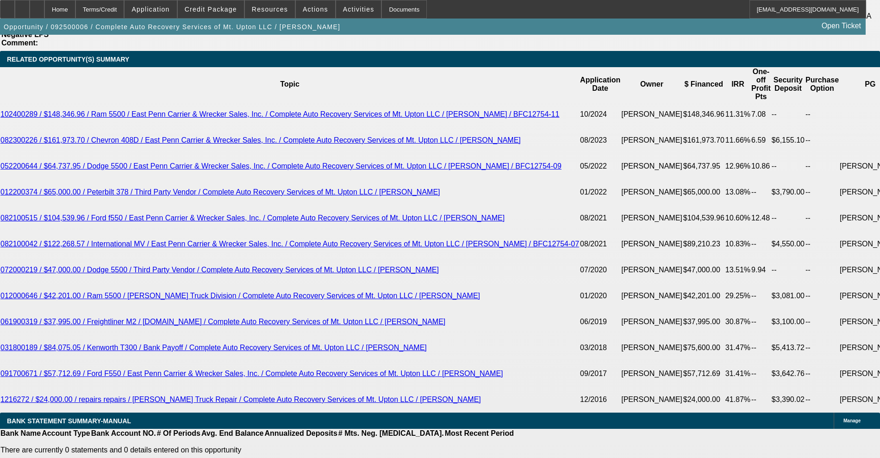
scroll to position [1677, 0]
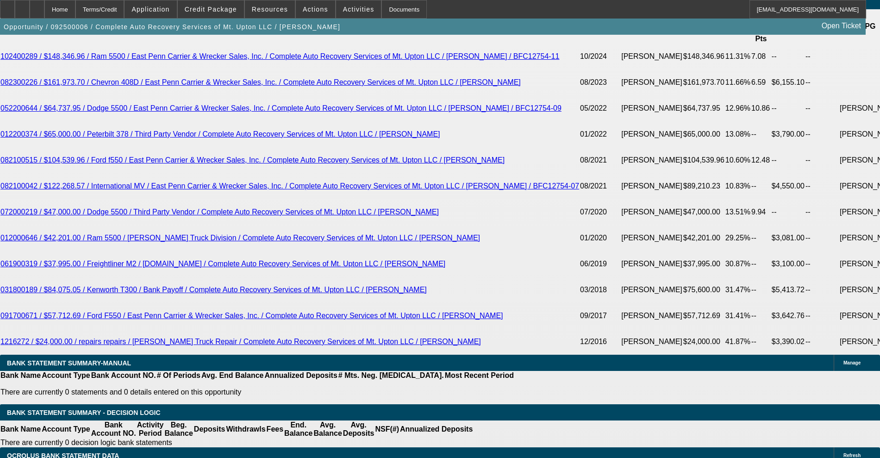
click at [220, 6] on span "Credit Package" at bounding box center [211, 9] width 52 height 7
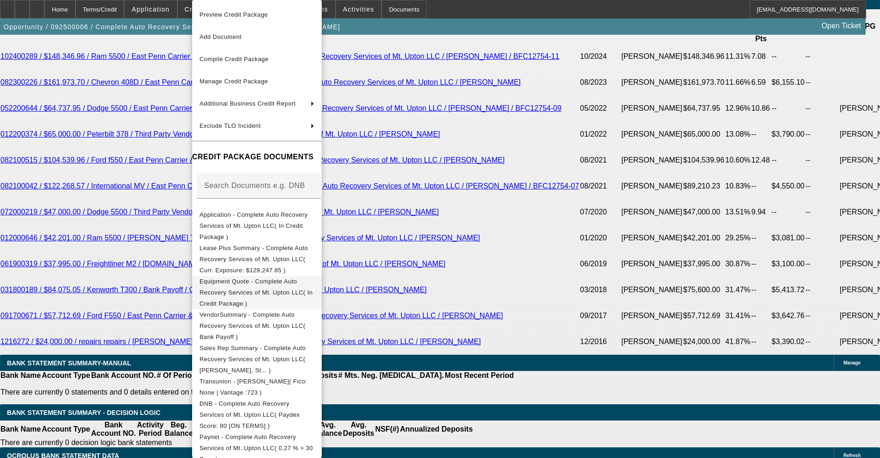
click at [248, 276] on span "Equipment Quote - Complete Auto Recovery Services of Mt. Upton LLC( In Credit P…" at bounding box center [256, 292] width 115 height 33
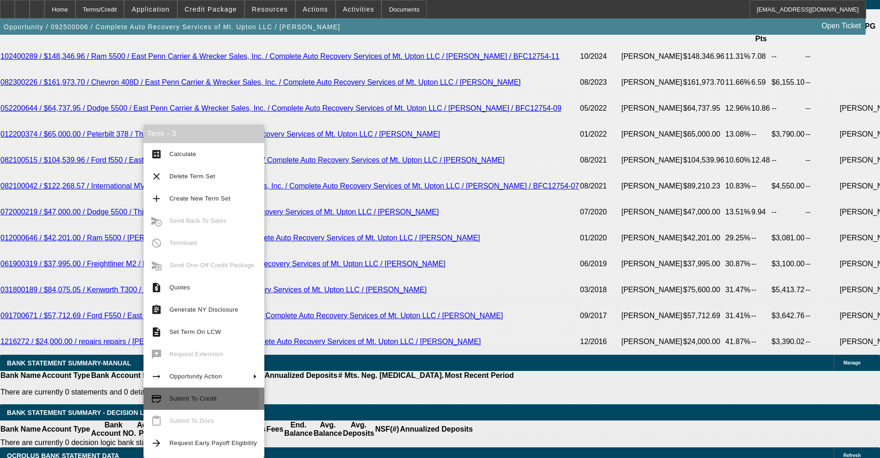
click at [191, 398] on span "Submit To Credit" at bounding box center [192, 398] width 47 height 7
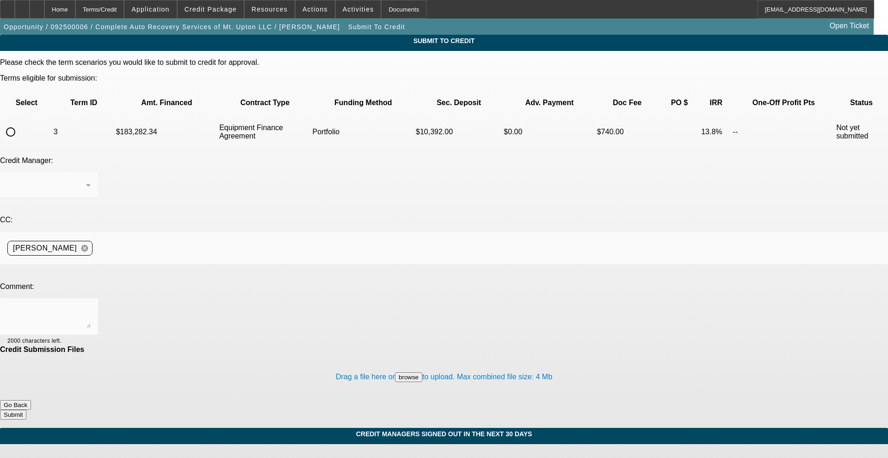
click at [20, 123] on input "radio" at bounding box center [10, 132] width 19 height 19
radio input "true"
click at [91, 305] on textarea at bounding box center [48, 316] width 83 height 22
click at [91, 305] on textarea "Hey [PERSON_NAME]. Not sure what I did there. But sure wish I could make 30k ap…" at bounding box center [48, 316] width 83 height 22
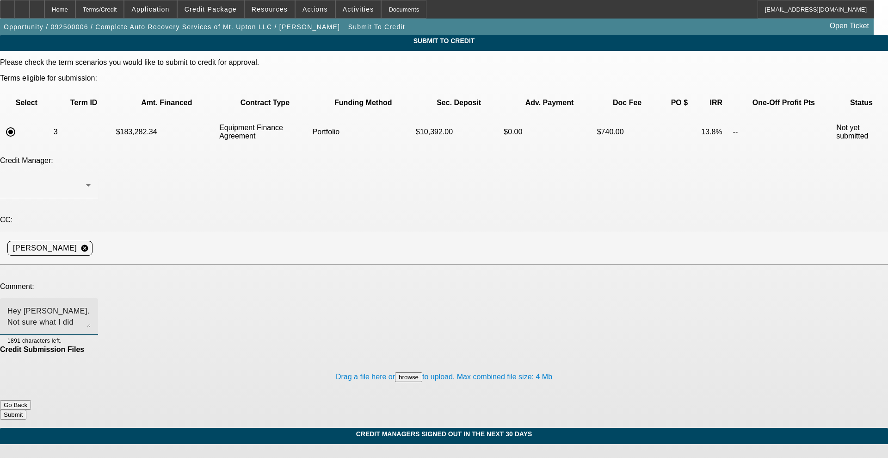
click at [91, 305] on textarea "Hey [PERSON_NAME]. Not sure what I did there but sure wish I could make 30k app…" at bounding box center [48, 316] width 83 height 22
type textarea "Hey [PERSON_NAME]. Not sure what I did there but sure wish I could make 30k app…"
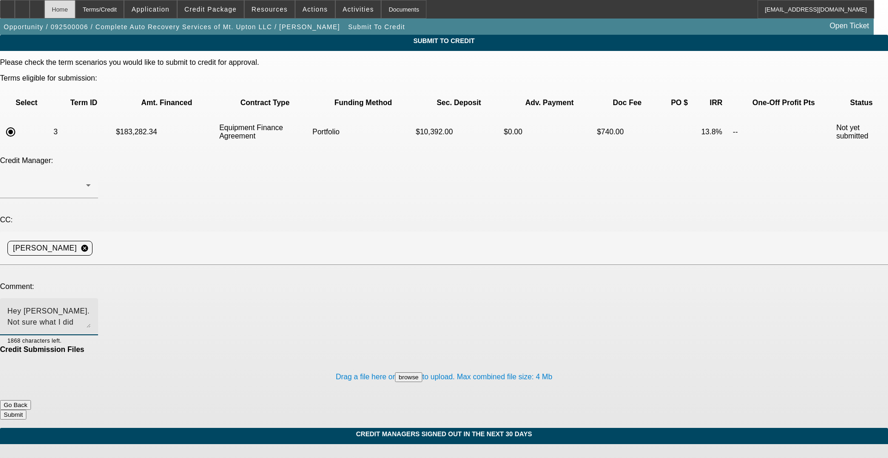
click at [75, 8] on div "Home" at bounding box center [59, 9] width 31 height 19
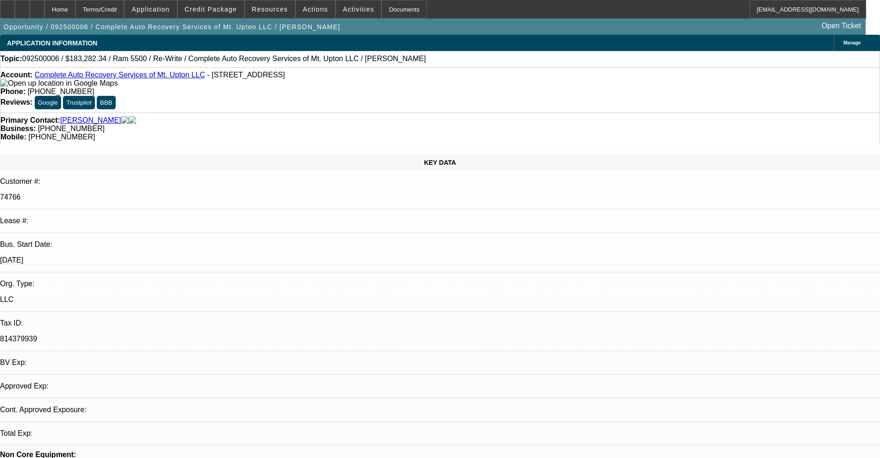
select select "0"
select select "2"
select select "0"
select select "6"
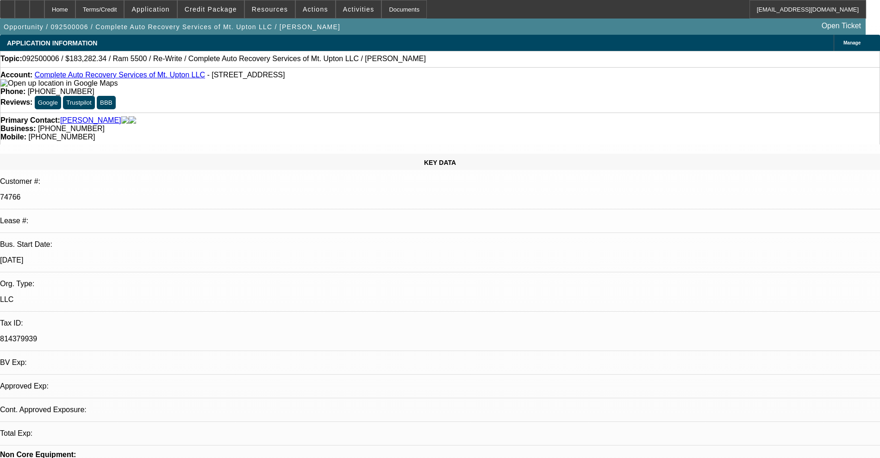
select select "0"
select select "2"
select select "0"
select select "6"
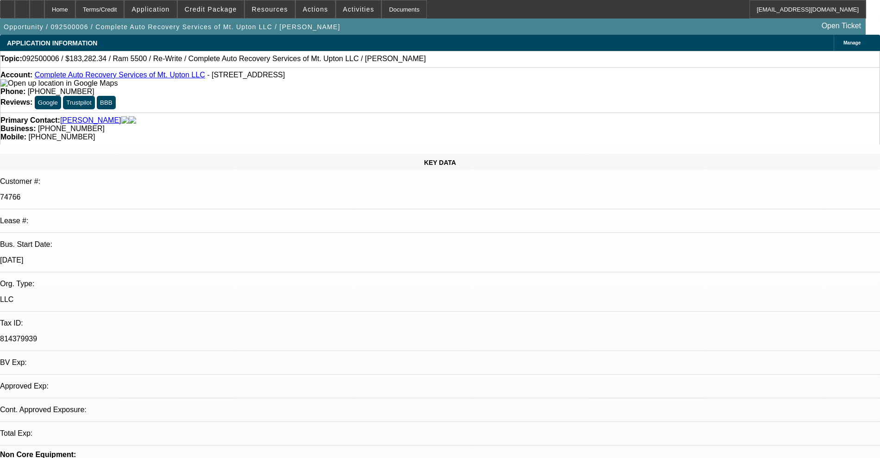
select select "0"
select select "2"
select select "0"
select select "6"
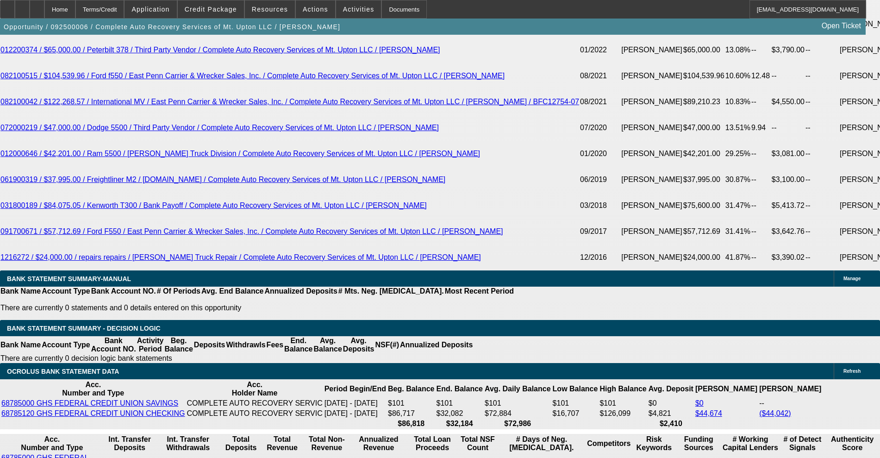
scroll to position [1633, 0]
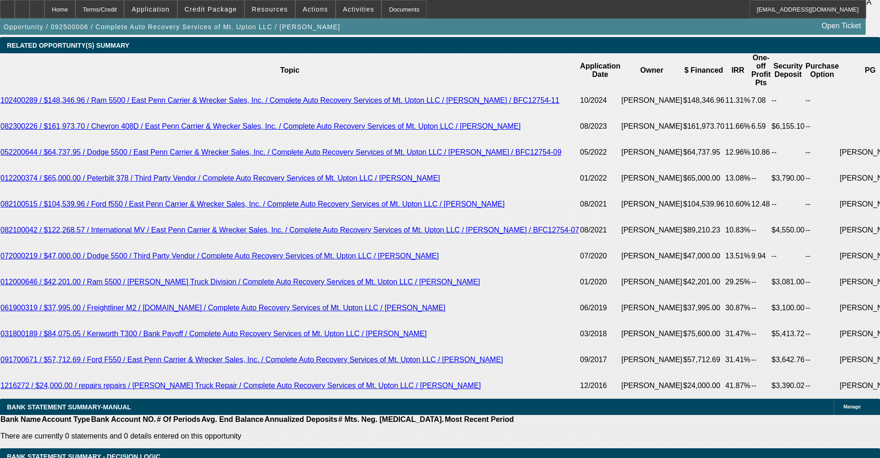
drag, startPoint x: 151, startPoint y: 343, endPoint x: 191, endPoint y: 350, distance: 40.9
drag, startPoint x: 167, startPoint y: 351, endPoint x: 222, endPoint y: 358, distance: 56.0
type input "$14,182.00"
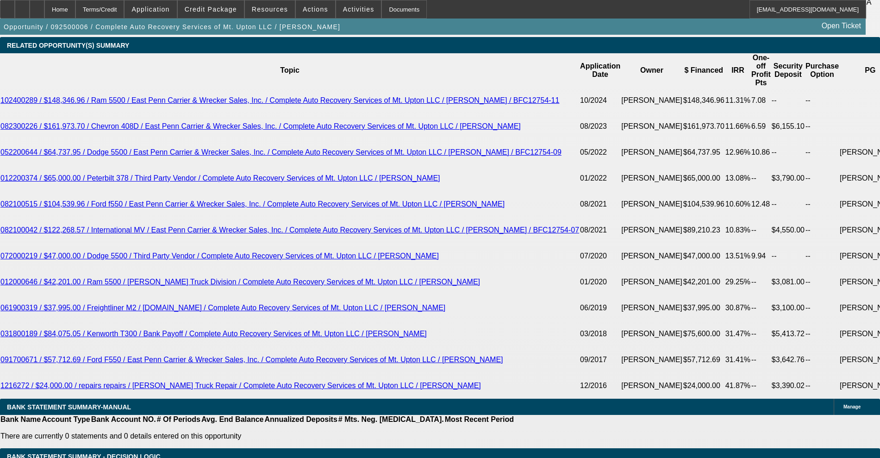
type input "UNKNOWN"
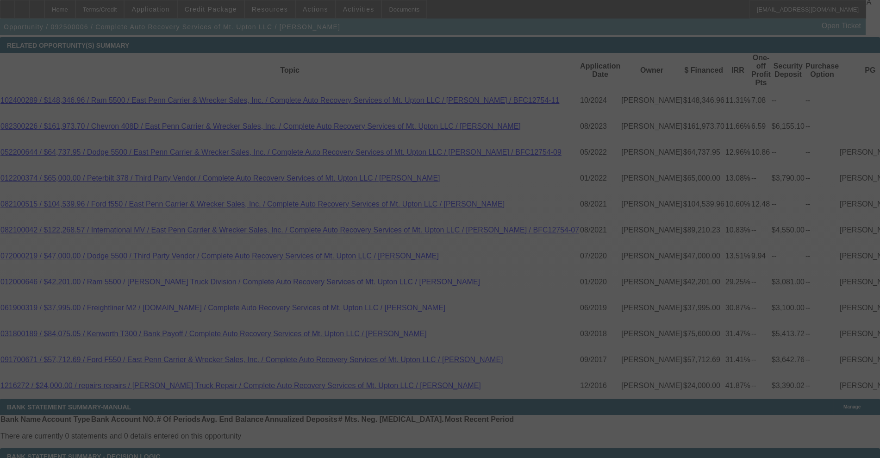
select select "0"
select select "2"
select select "0"
select select "6"
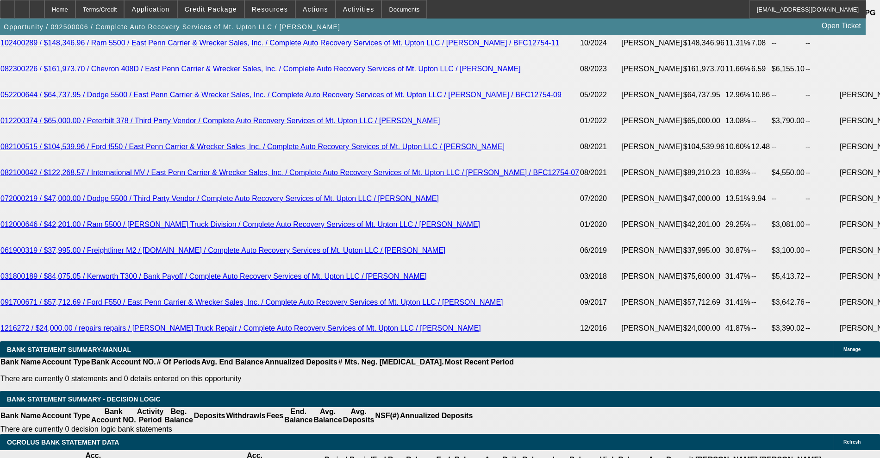
scroll to position [1691, 0]
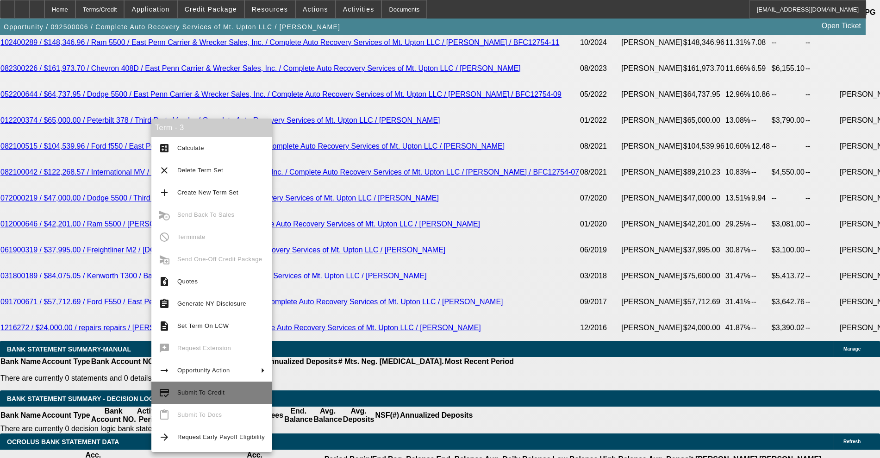
click at [205, 390] on span "Submit To Credit" at bounding box center [200, 392] width 47 height 7
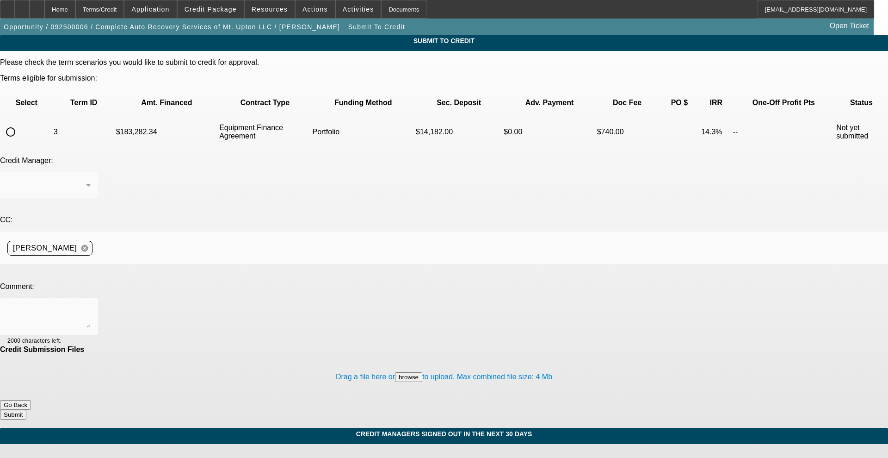
click at [20, 123] on input "radio" at bounding box center [10, 132] width 19 height 19
radio input "true"
click at [86, 180] on div at bounding box center [46, 185] width 79 height 11
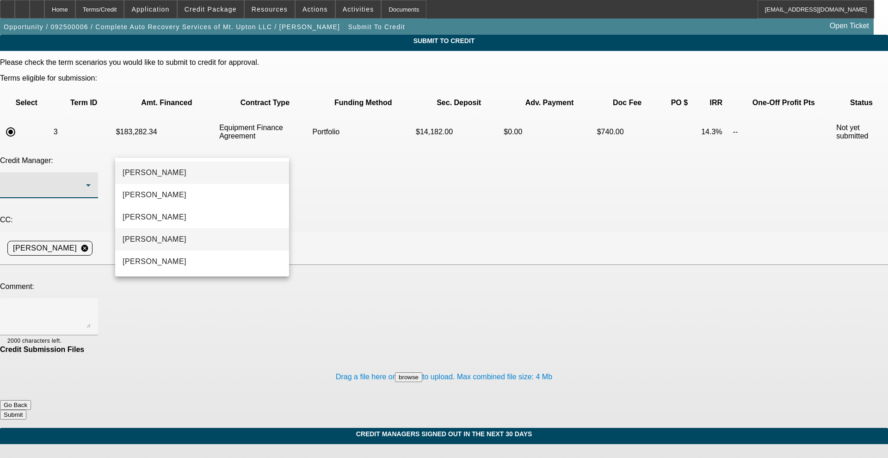
click at [179, 239] on mat-option "[PERSON_NAME]" at bounding box center [202, 239] width 174 height 22
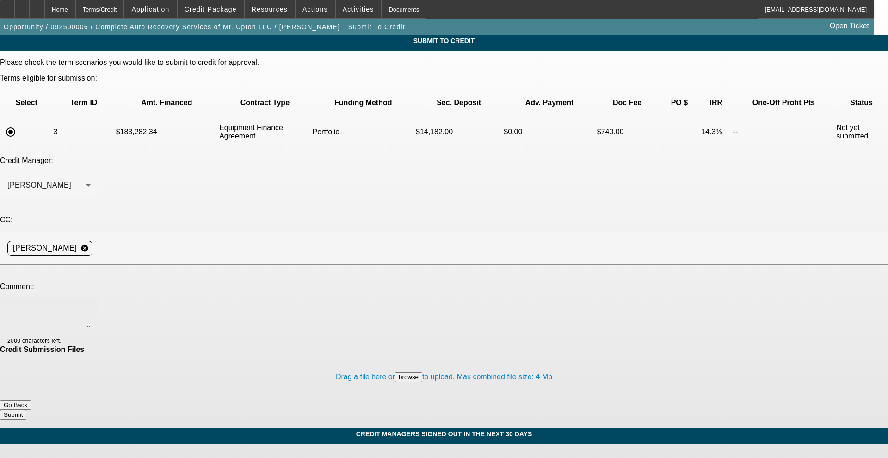
click at [91, 298] on div at bounding box center [48, 316] width 83 height 37
paste textarea "Hey [PERSON_NAME]. Not sure what I did there but sure wish I could make 30k app…"
click at [91, 305] on textarea "Hey [PERSON_NAME]. Not sure what I did there but sure wish I could make 30k app…" at bounding box center [48, 316] width 83 height 22
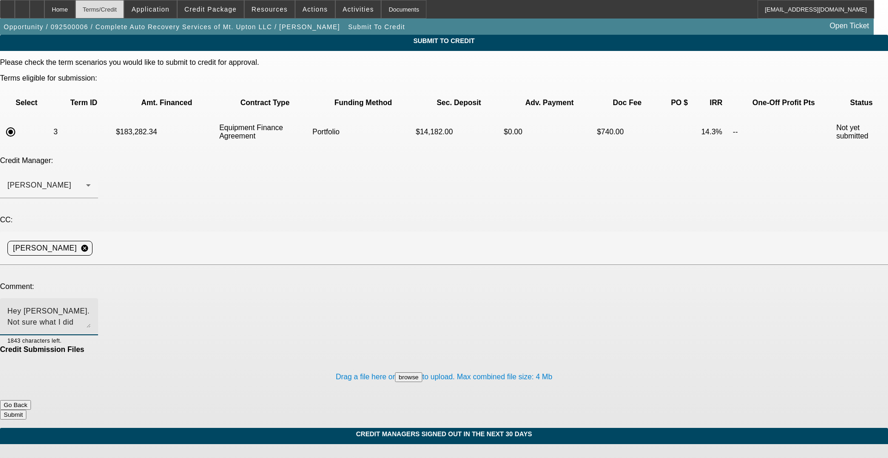
type textarea "Hey [PERSON_NAME]. Not sure what I did there but sure wish I could make 30k app…"
click at [124, 8] on div "Terms/Credit" at bounding box center [99, 9] width 49 height 19
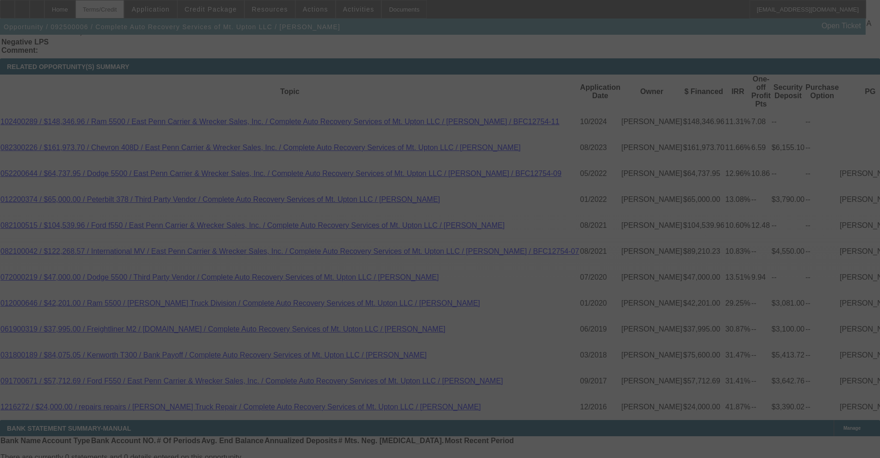
scroll to position [1563, 0]
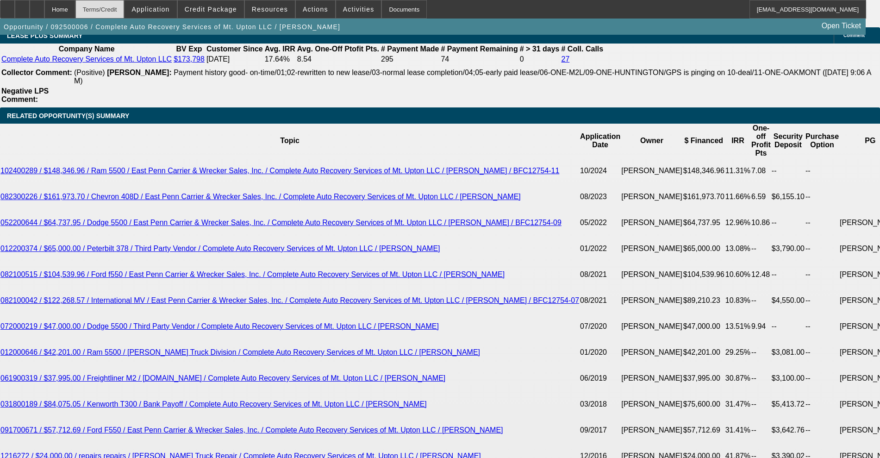
select select "0"
select select "2"
select select "0"
select select "6"
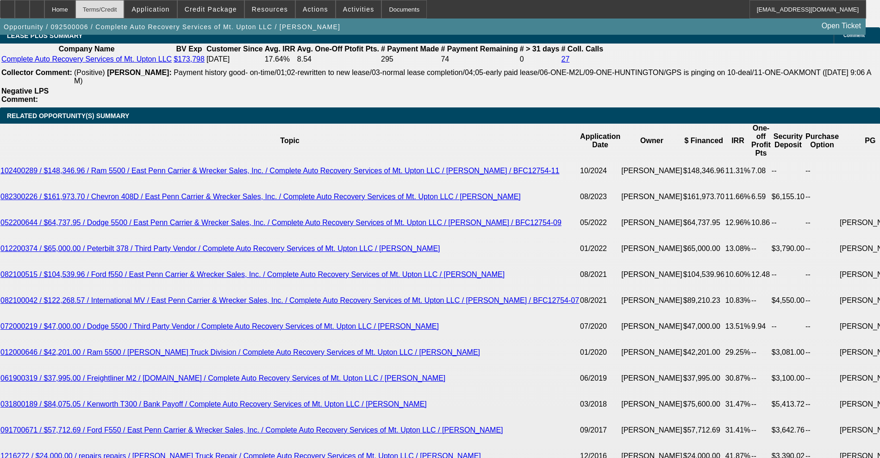
select select "0"
select select "2"
select select "0"
select select "6"
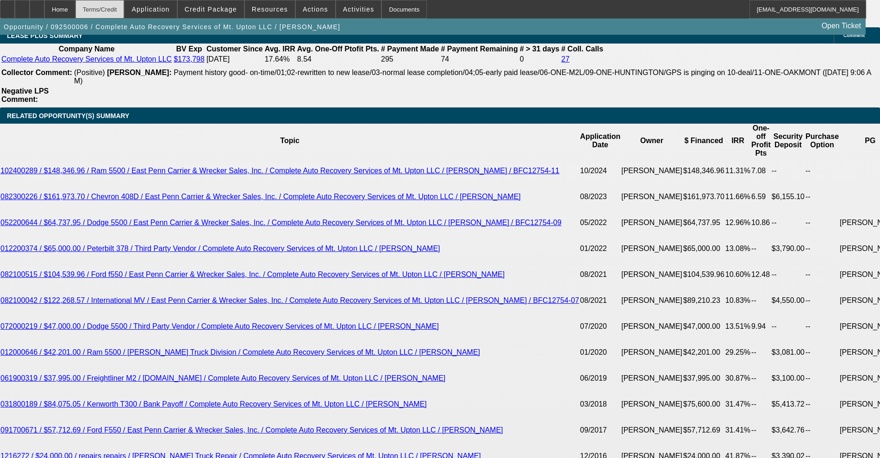
select select "0"
select select "2"
select select "0"
select select "6"
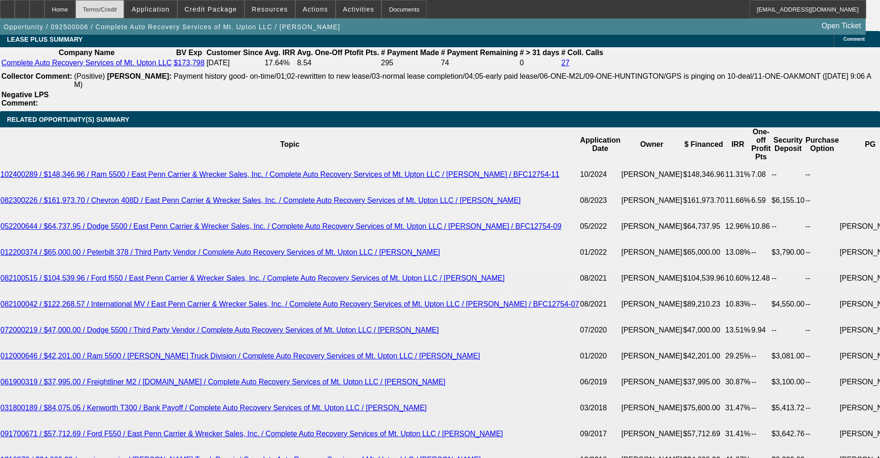
scroll to position [1573, 0]
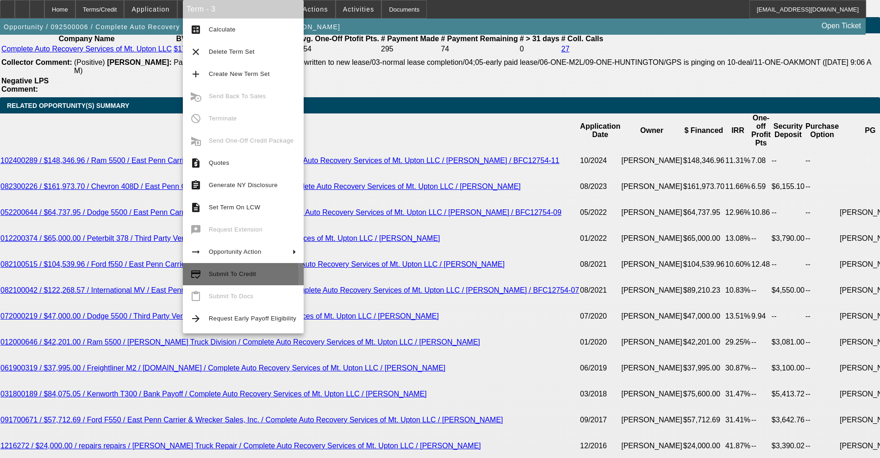
click at [206, 275] on button "credit_score Submit To Credit" at bounding box center [243, 274] width 121 height 22
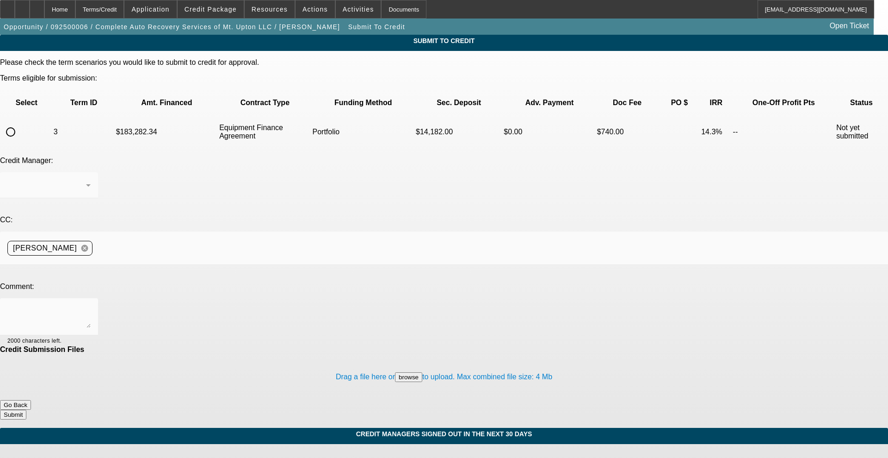
click at [20, 123] on input "radio" at bounding box center [10, 132] width 19 height 19
radio input "true"
click at [91, 305] on textarea at bounding box center [48, 316] width 83 height 22
paste textarea "Hey [PERSON_NAME]. Not sure what I did there but sure wish I could make 30k app…"
click at [91, 305] on textarea "Hey [PERSON_NAME]. Not sure what I did there but sure wish I could make 30k app…" at bounding box center [48, 316] width 83 height 22
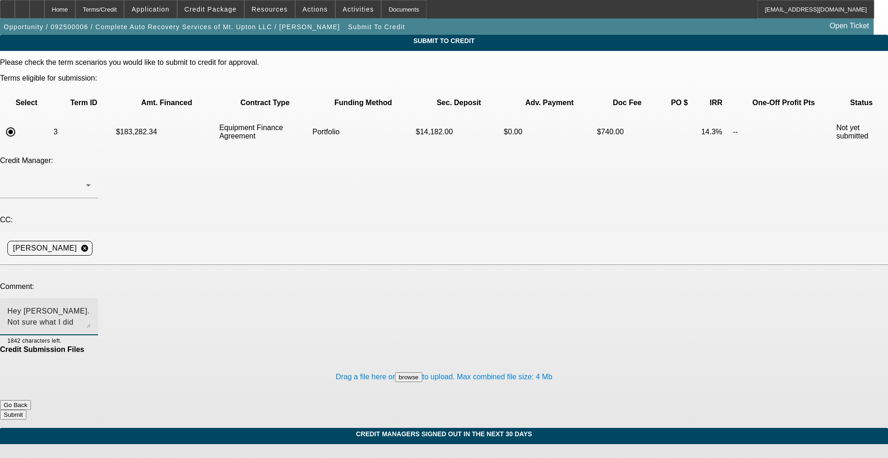
click at [91, 305] on textarea "Hey [PERSON_NAME]. Not sure what I did there but sure wish I could make 30k app…" at bounding box center [48, 316] width 83 height 22
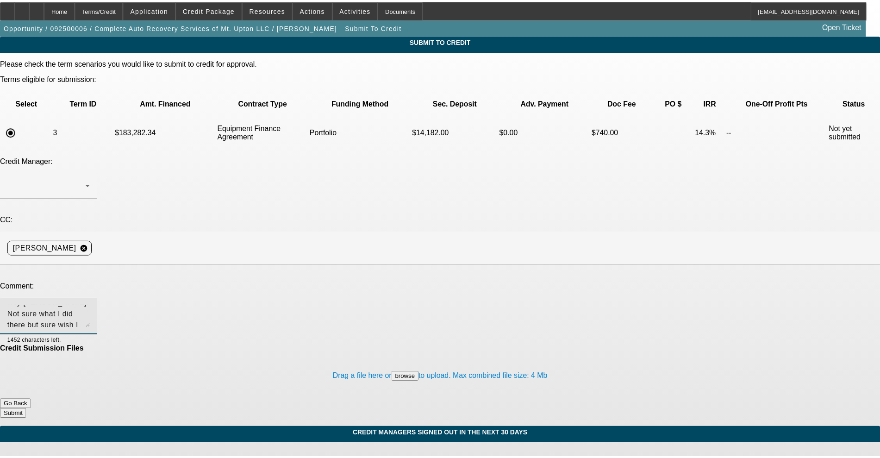
scroll to position [0, 0]
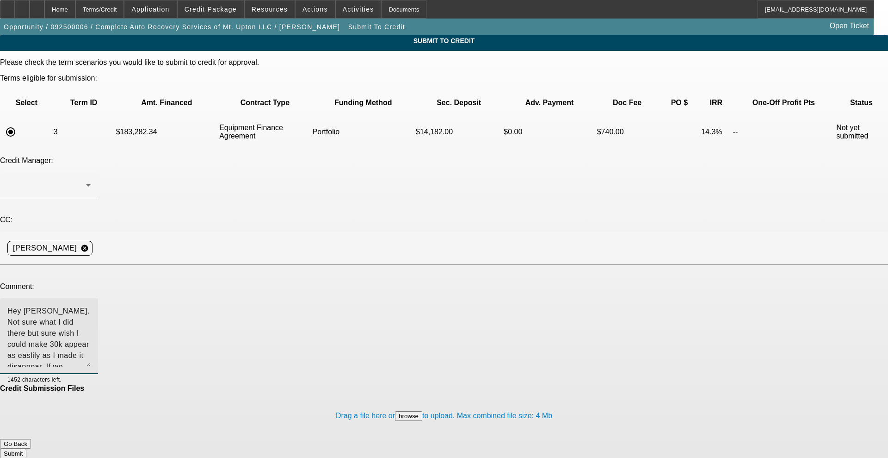
drag, startPoint x: 562, startPoint y: 239, endPoint x: 561, endPoint y: 278, distance: 38.9
click at [91, 305] on textarea "Hey [PERSON_NAME]. Not sure what I did there but sure wish I could make 30k app…" at bounding box center [48, 335] width 83 height 61
drag, startPoint x: 385, startPoint y: 235, endPoint x: 394, endPoint y: 236, distance: 8.8
click at [91, 305] on textarea "Hey [PERSON_NAME]. Not sure what I did there but sure wish I could make 30k app…" at bounding box center [48, 335] width 83 height 61
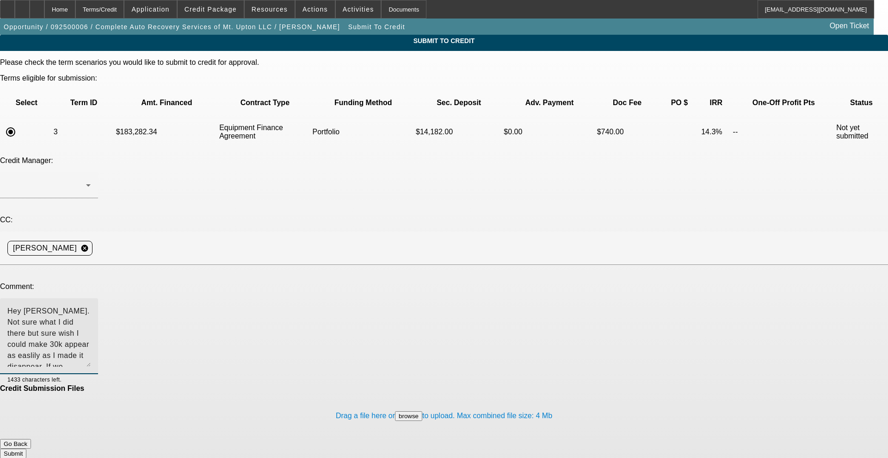
click at [91, 305] on textarea "Hey [PERSON_NAME]. Not sure what I did there but sure wish I could make 30k app…" at bounding box center [48, 335] width 83 height 61
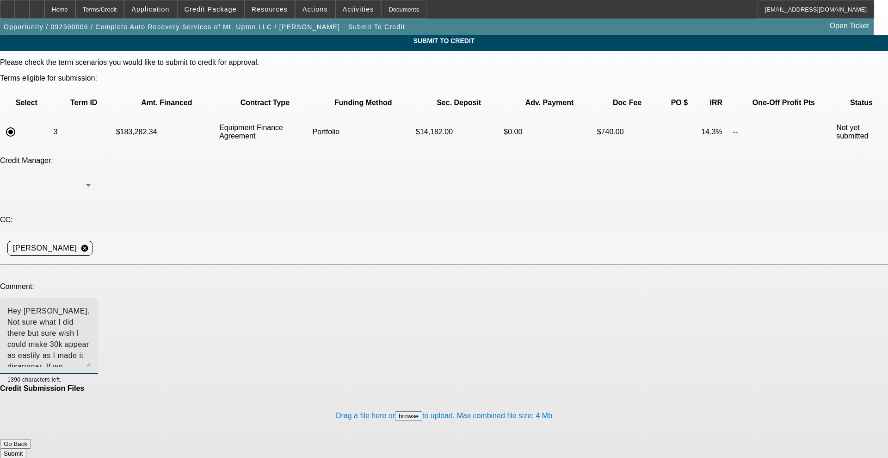
click at [91, 305] on textarea "Hey [PERSON_NAME]. Not sure what I did there but sure wish I could make 30k app…" at bounding box center [48, 335] width 83 height 61
type textarea "Hey [PERSON_NAME]. Not sure what I did there but sure wish I could make 30k app…"
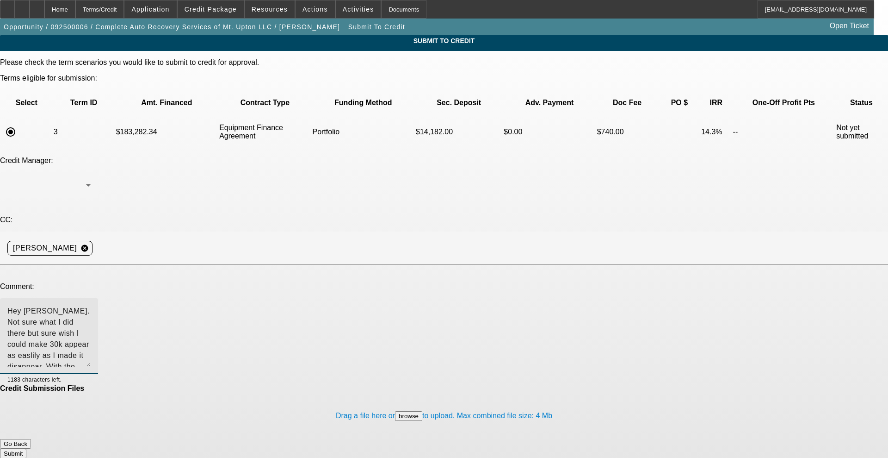
click at [26, 448] on button "Submit" at bounding box center [13, 453] width 26 height 10
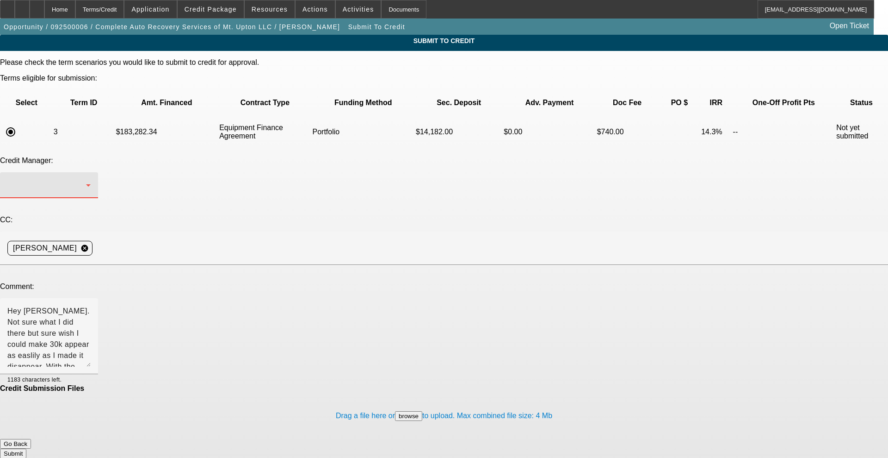
click at [86, 180] on div at bounding box center [46, 185] width 79 height 11
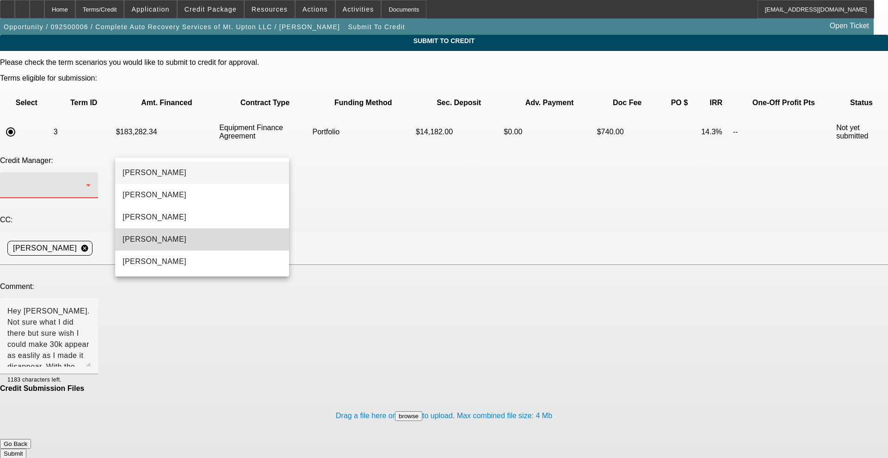
click at [178, 235] on mat-option "[PERSON_NAME]" at bounding box center [202, 239] width 174 height 22
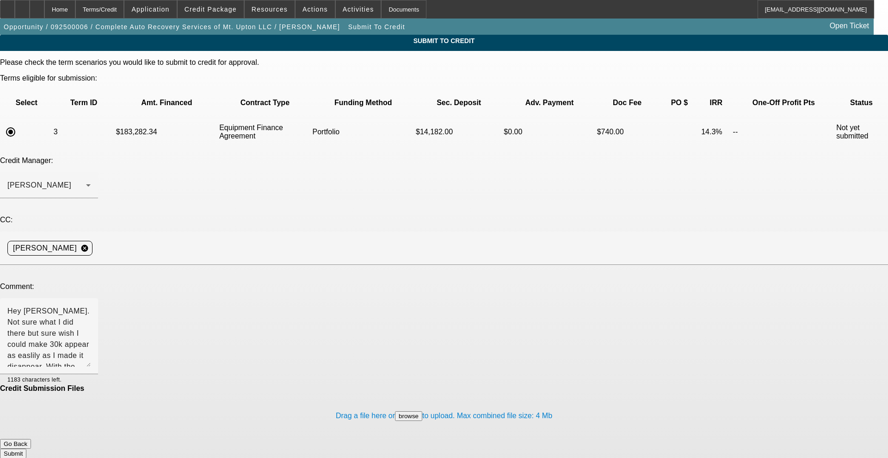
click at [26, 448] on button "Submit" at bounding box center [13, 453] width 26 height 10
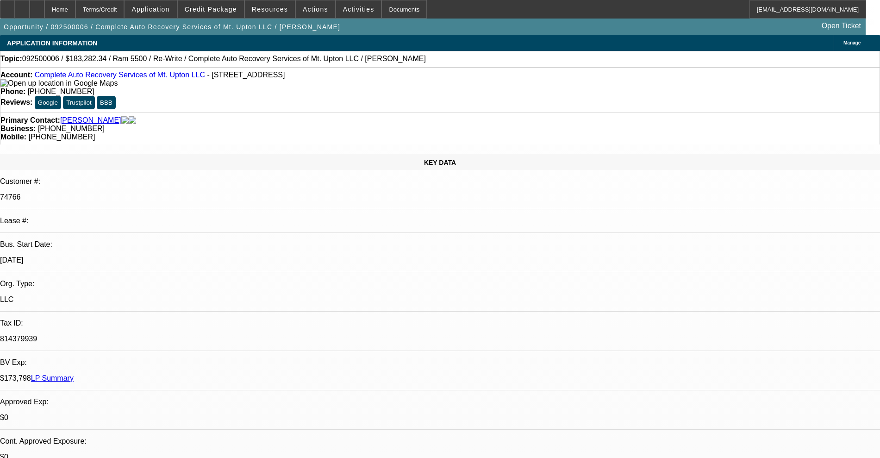
select select "0"
select select "2"
select select "0"
select select "6"
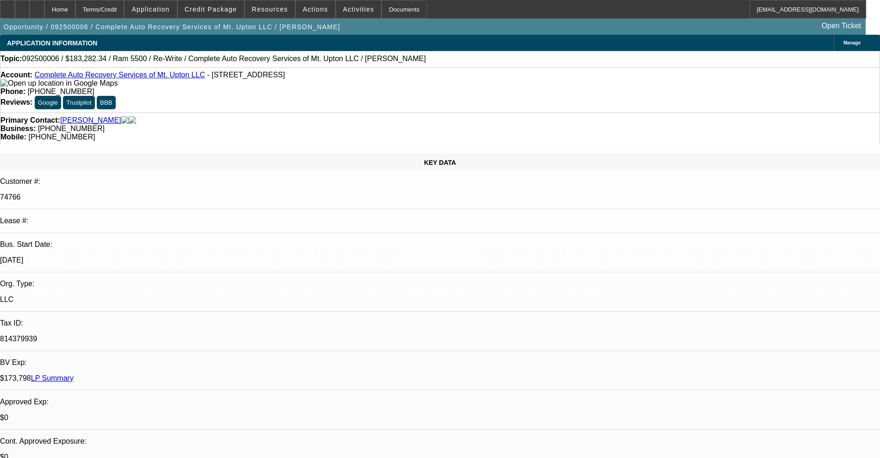
select select "0"
select select "2"
select select "0"
select select "6"
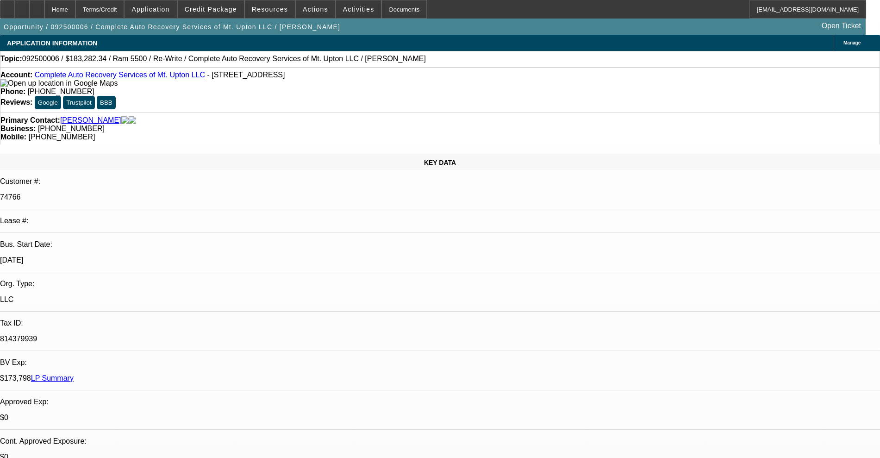
select select "0"
select select "2"
select select "0"
select select "6"
